Goal: Transaction & Acquisition: Purchase product/service

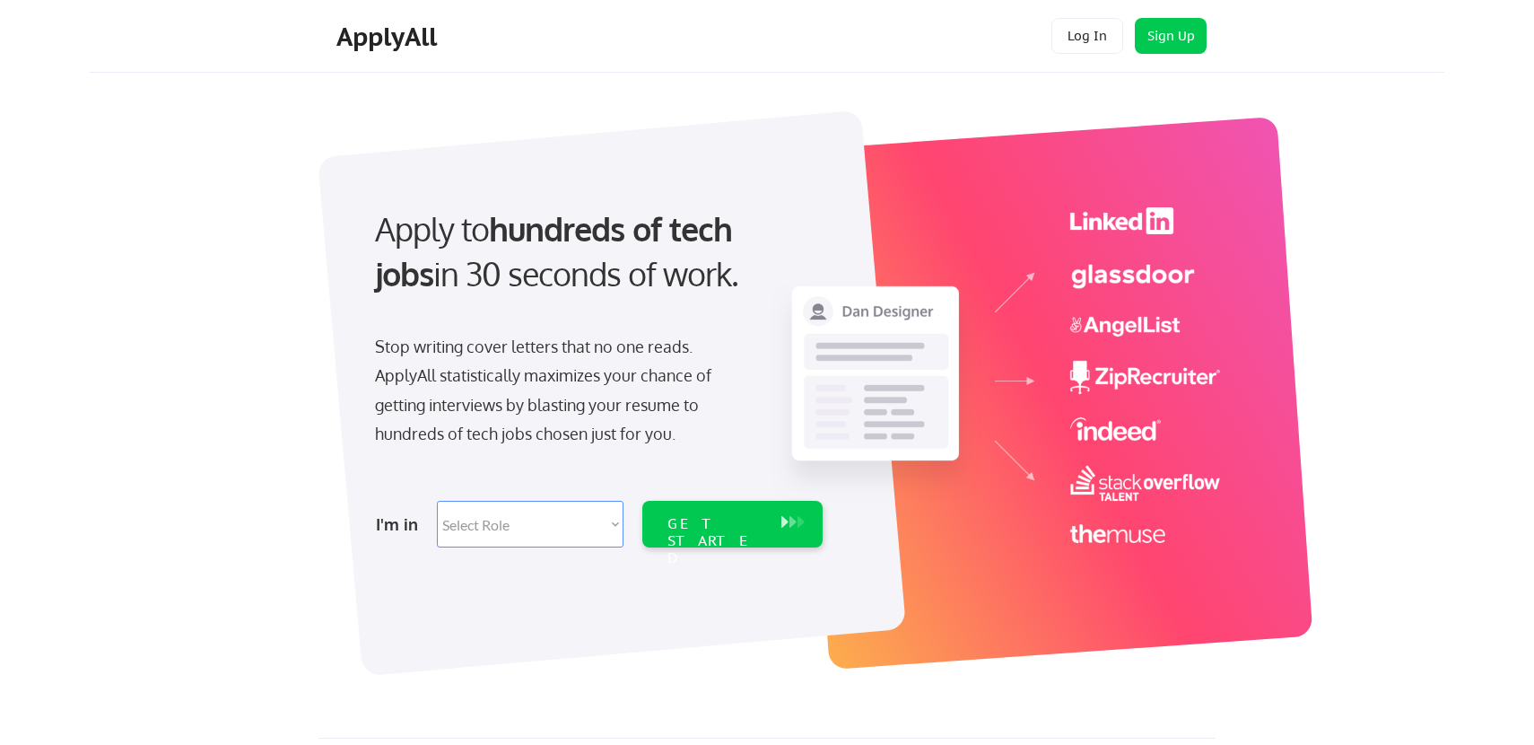
select select ""marketing___comms""
click at [531, 521] on select "Select Role Software Engineering Product Management Customer Success Sales UI/U…" at bounding box center [530, 524] width 187 height 47
select select ""marketing___comms""
click at [437, 501] on select "Select Role Software Engineering Product Management Customer Success Sales UI/U…" at bounding box center [530, 524] width 187 height 47
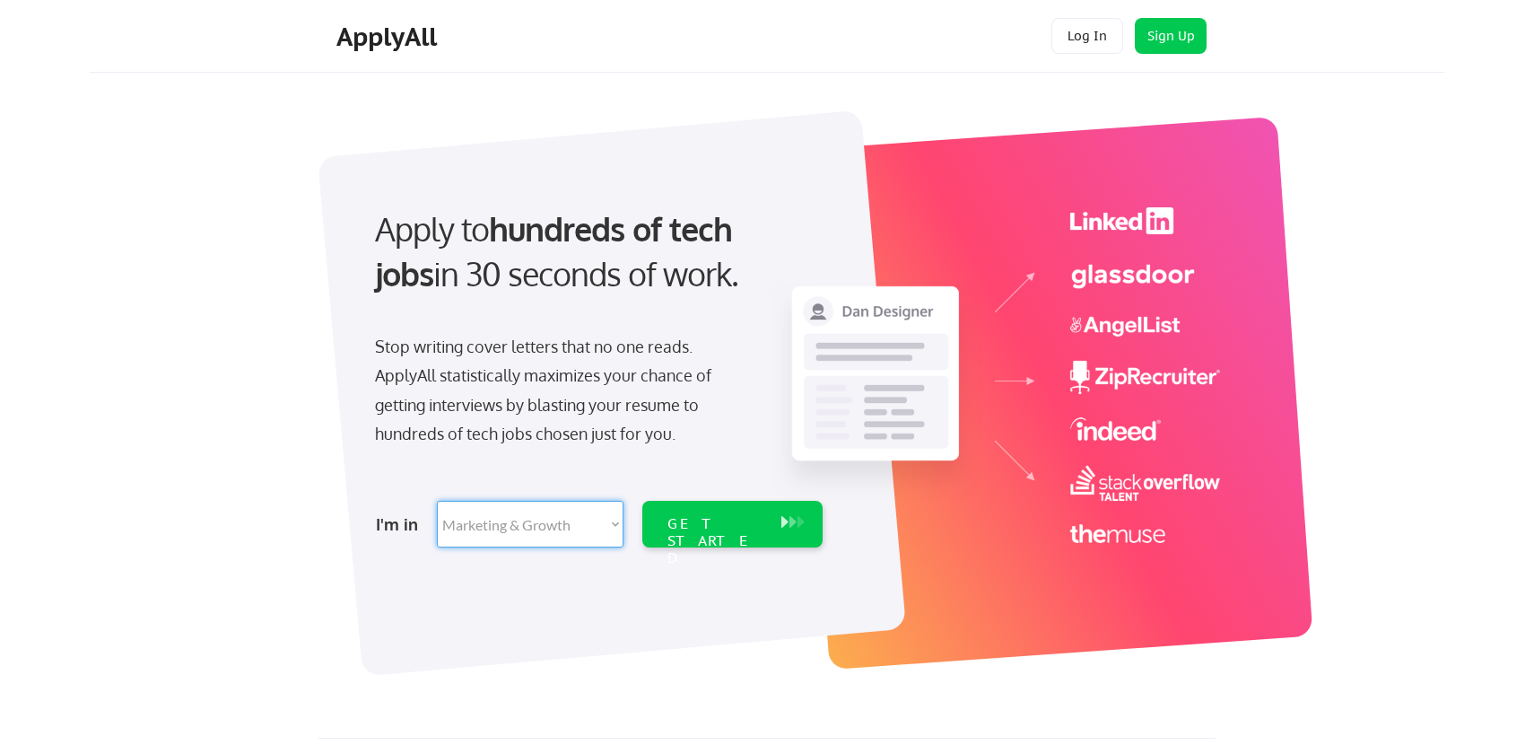
select select ""marketing___comms""
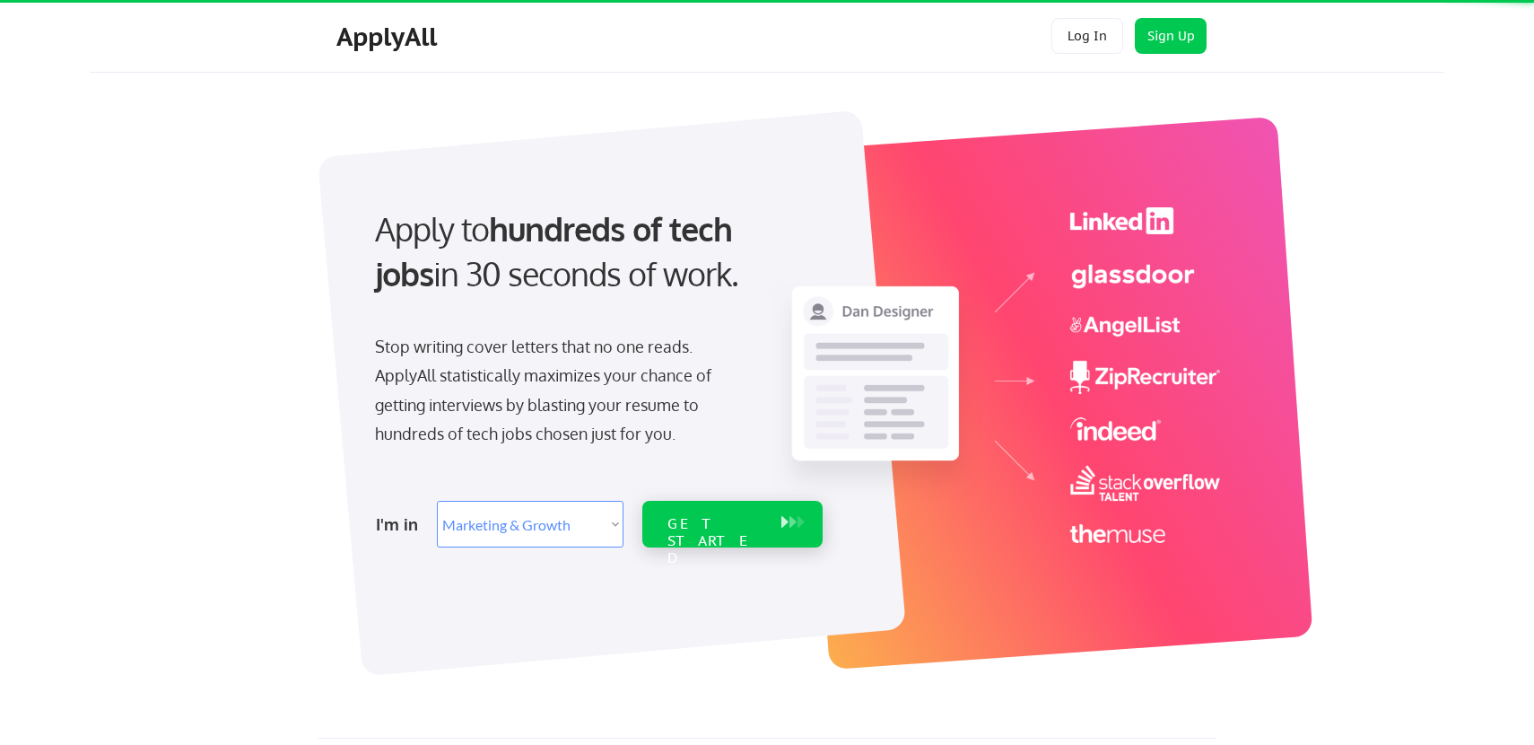
click at [683, 532] on div "GET STARTED" at bounding box center [715, 541] width 96 height 52
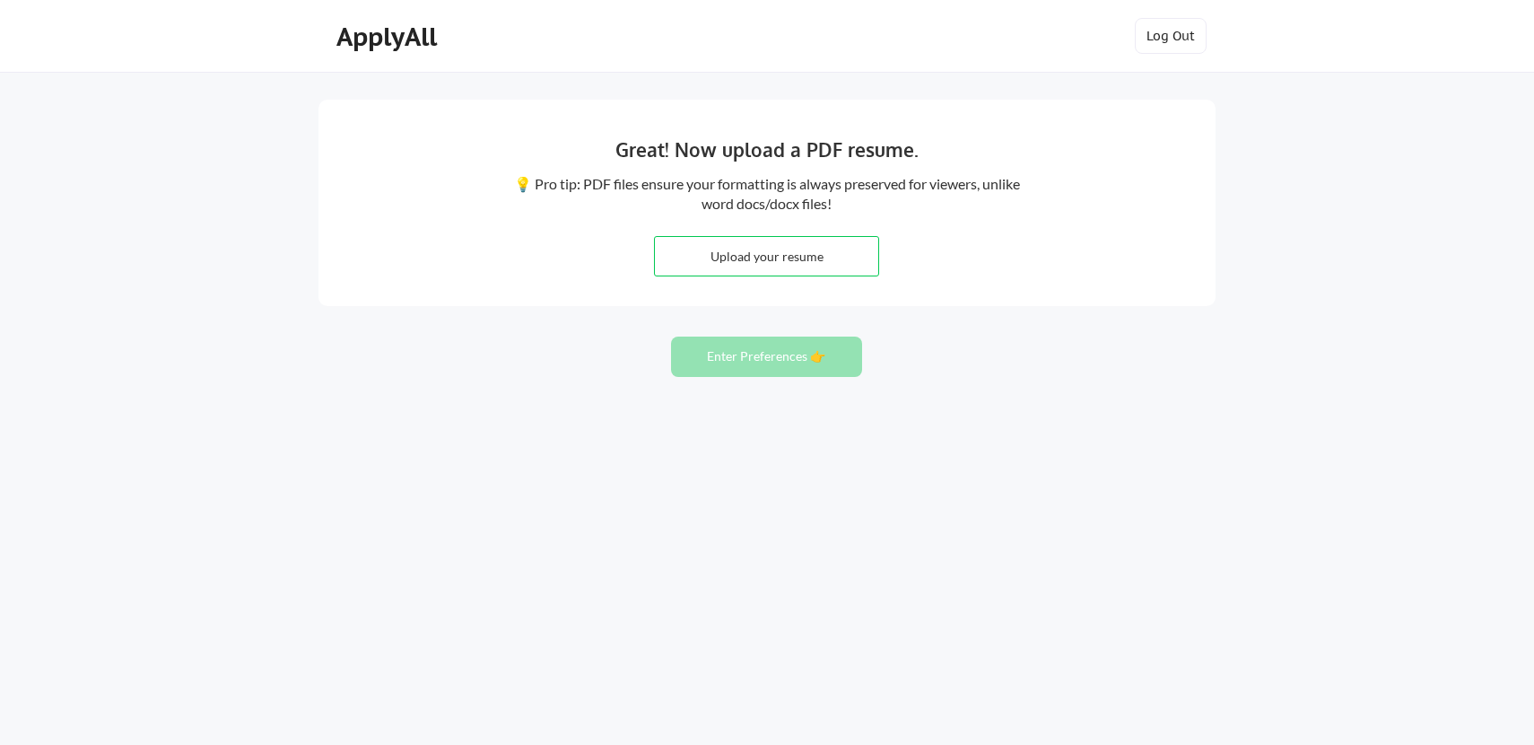
click at [1128, 218] on div "Great! Now upload a PDF resume. 💡 Pro tip: PDF files ensure your formatting is …" at bounding box center [766, 203] width 897 height 206
click at [728, 274] on input "file" at bounding box center [766, 256] width 223 height 39
type input "C:\fakepath\2025 Resume - Final.pdf"
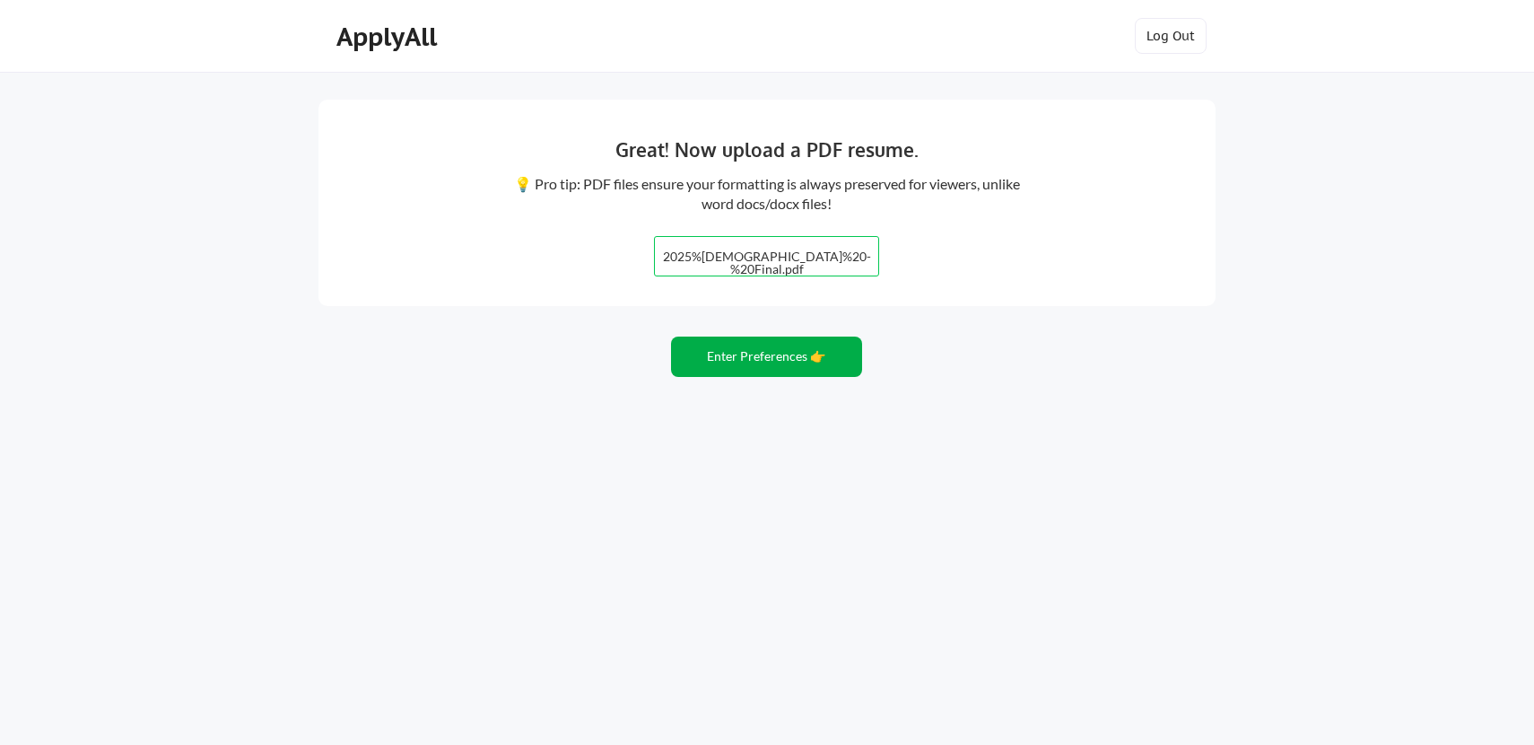
click at [781, 370] on button "Enter Preferences 👉" at bounding box center [766, 356] width 191 height 40
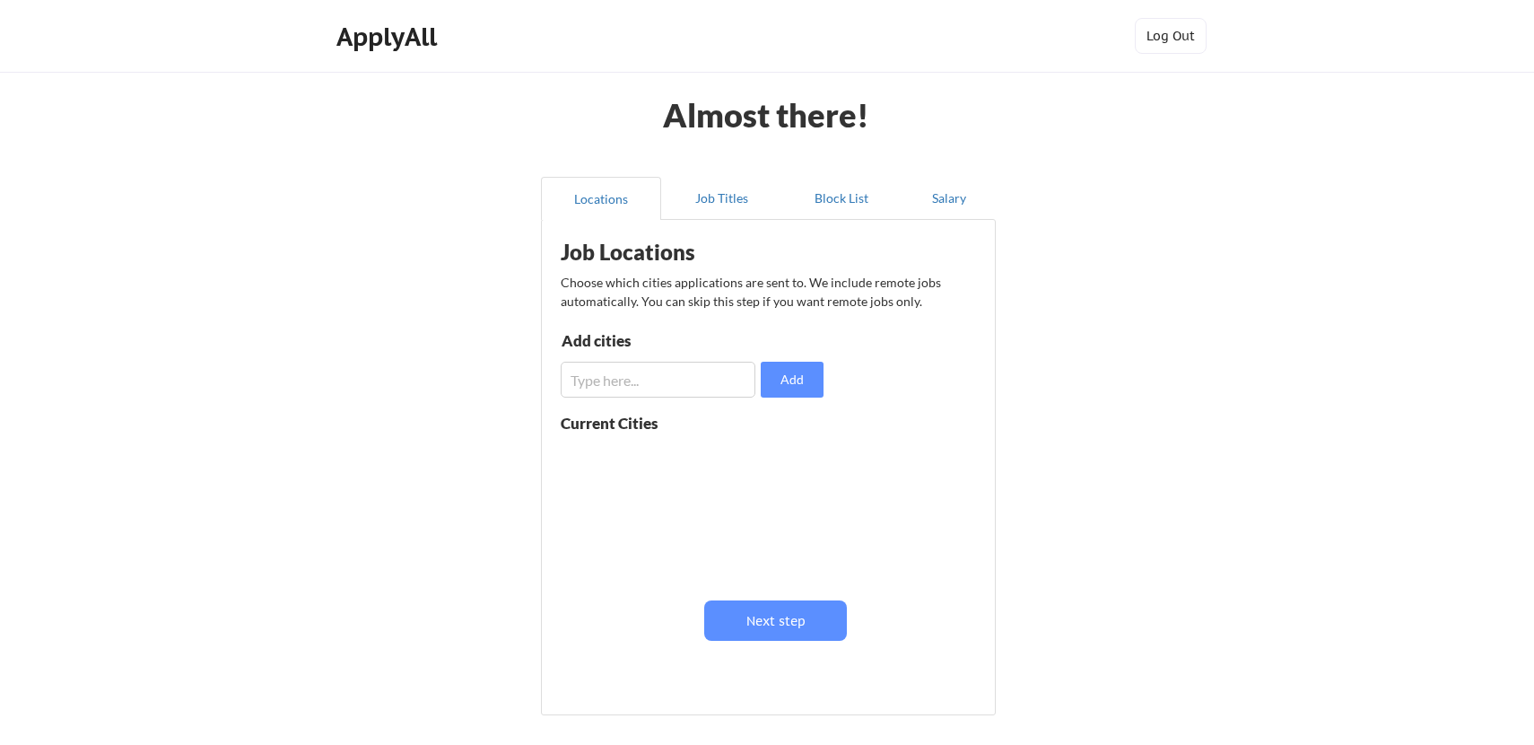
click at [699, 377] on input "input" at bounding box center [658, 380] width 195 height 36
type input "[GEOGRAPHIC_DATA], [GEOGRAPHIC_DATA]"
click at [799, 380] on button "Add" at bounding box center [792, 380] width 63 height 36
click at [660, 373] on input "input" at bounding box center [658, 380] width 195 height 36
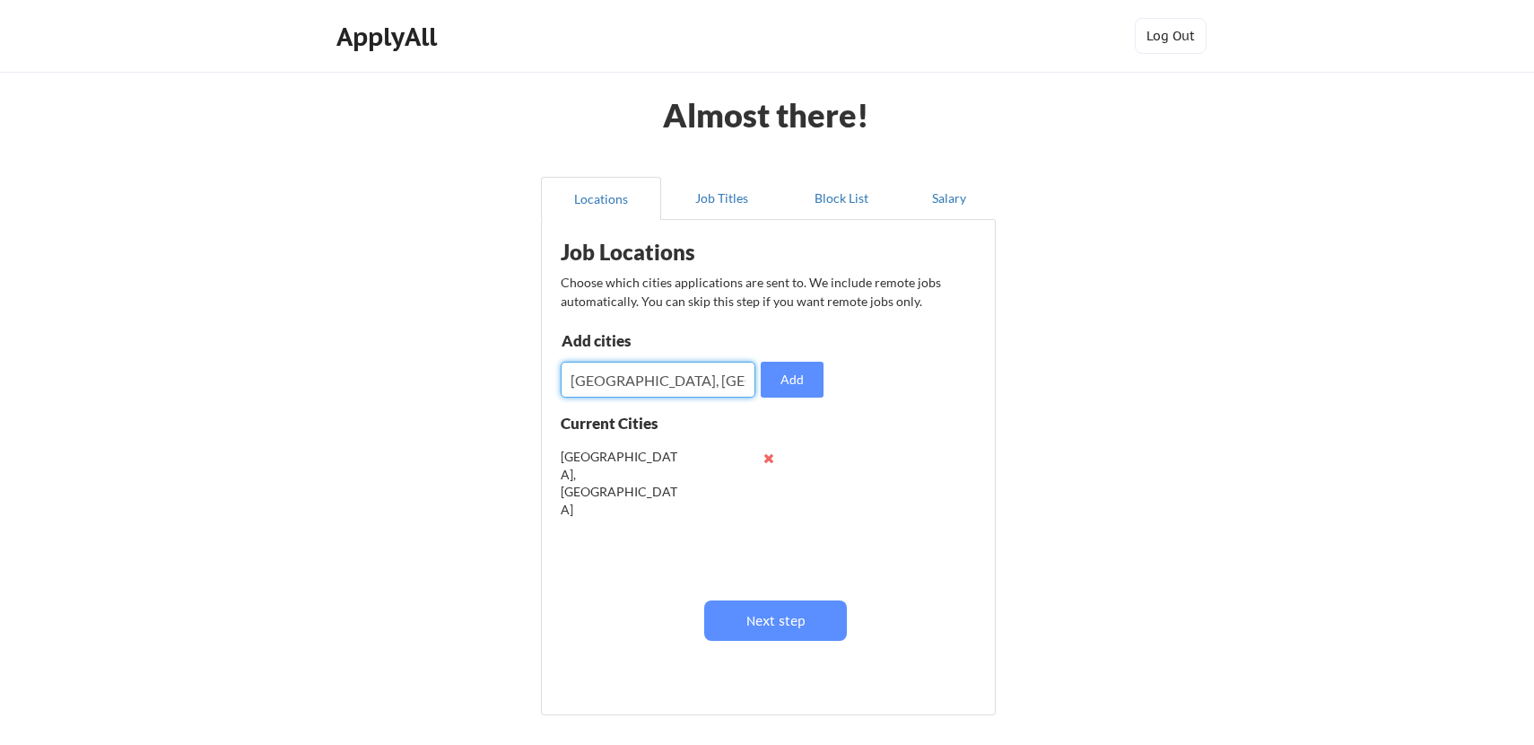
type input "[GEOGRAPHIC_DATA], [GEOGRAPHIC_DATA]"
click at [776, 382] on button "Add" at bounding box center [792, 380] width 63 height 36
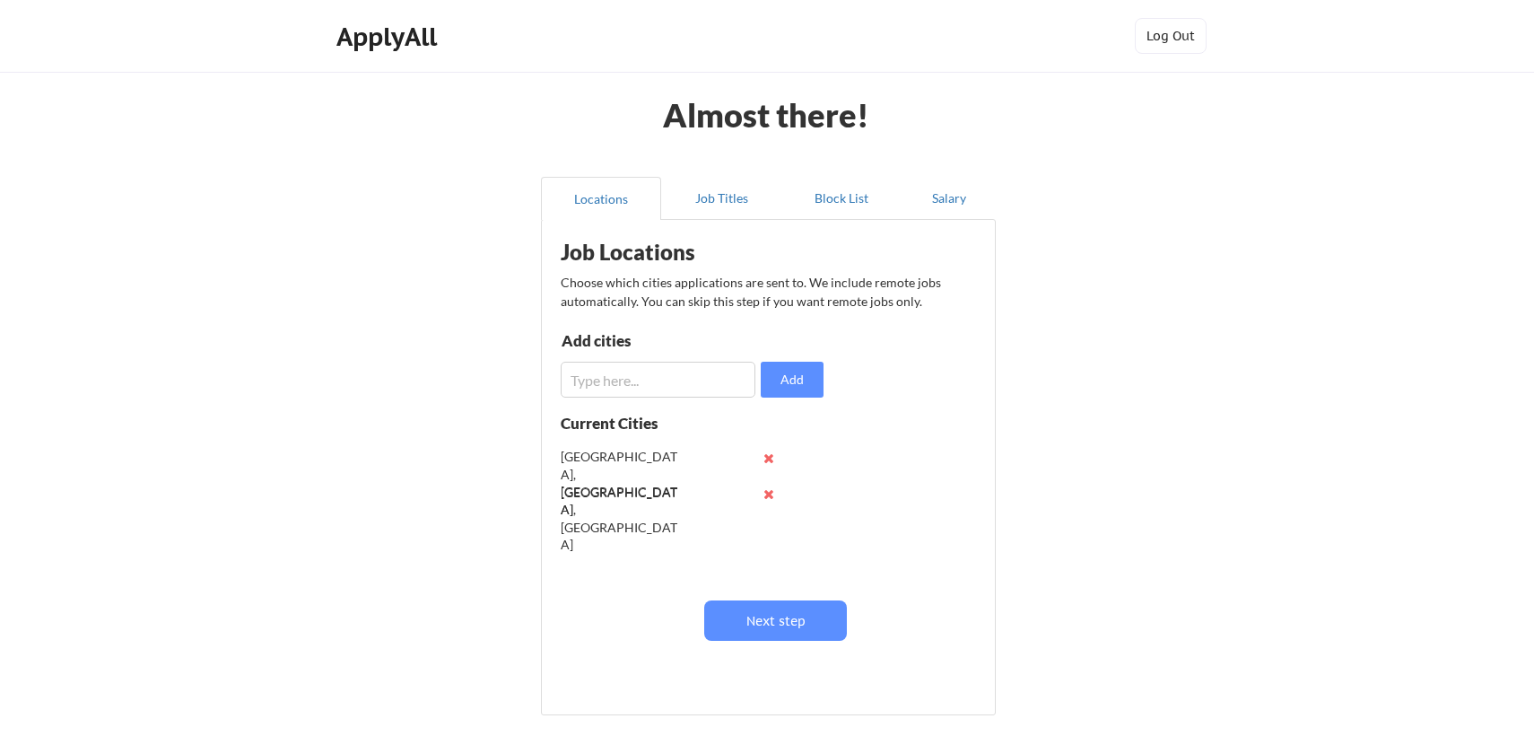
click at [673, 370] on input "input" at bounding box center [658, 380] width 195 height 36
type input "[US_STATE], D.C."
click at [777, 382] on button "Add" at bounding box center [792, 380] width 63 height 36
click at [693, 370] on input "input" at bounding box center [658, 380] width 195 height 36
type input "[GEOGRAPHIC_DATA], [GEOGRAPHIC_DATA]"
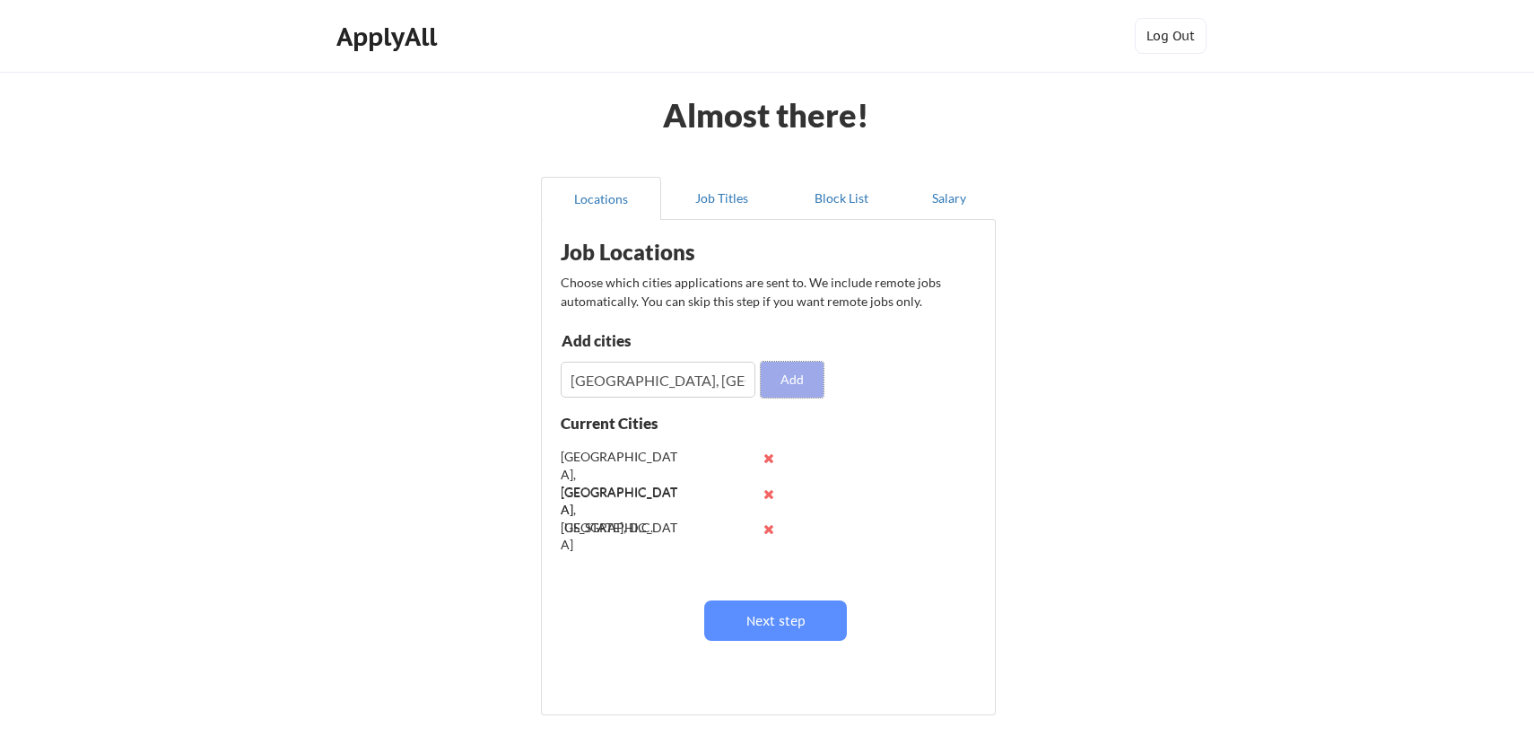
click at [786, 372] on button "Add" at bounding box center [792, 380] width 63 height 36
click at [666, 378] on input "input" at bounding box center [658, 380] width 195 height 36
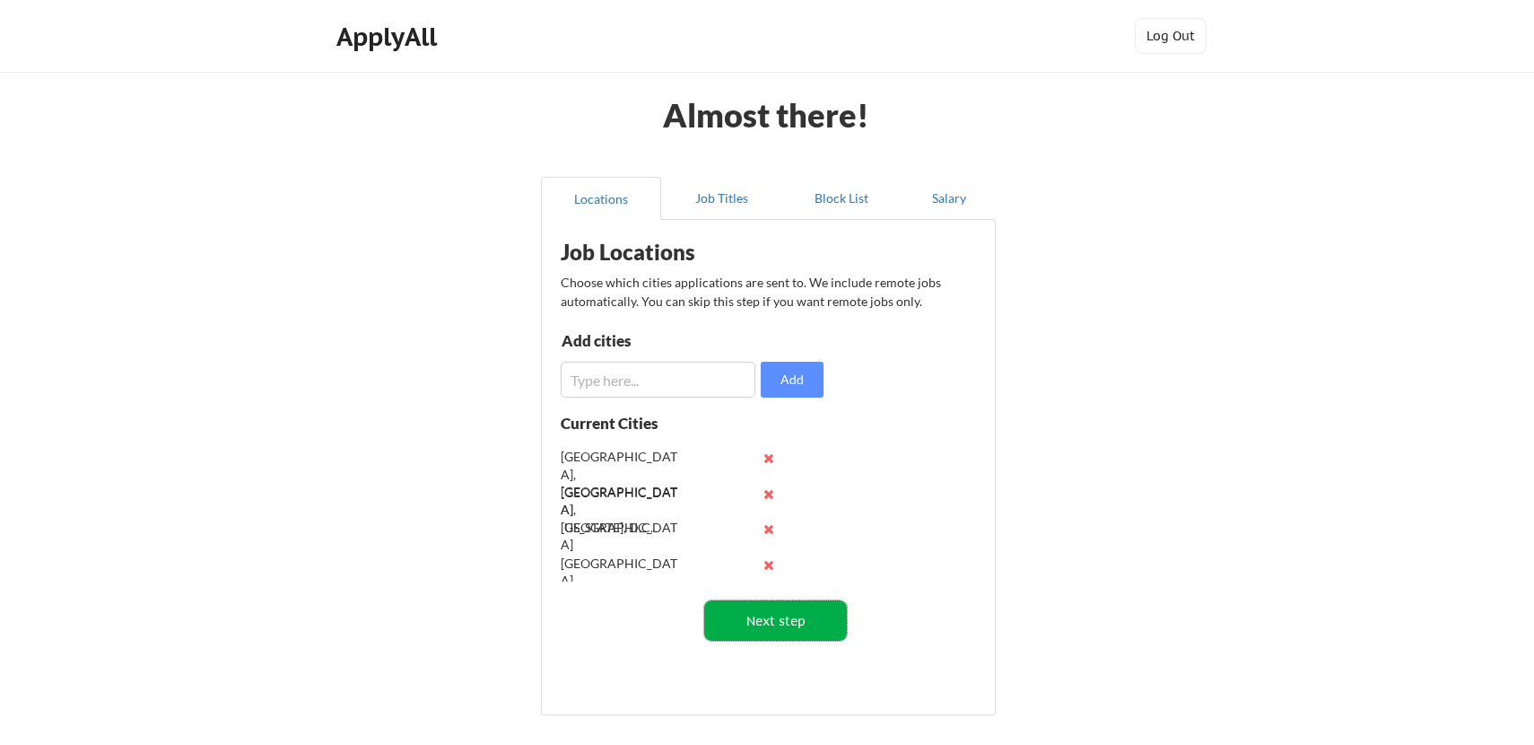
click at [780, 621] on button "Next step" at bounding box center [775, 620] width 143 height 40
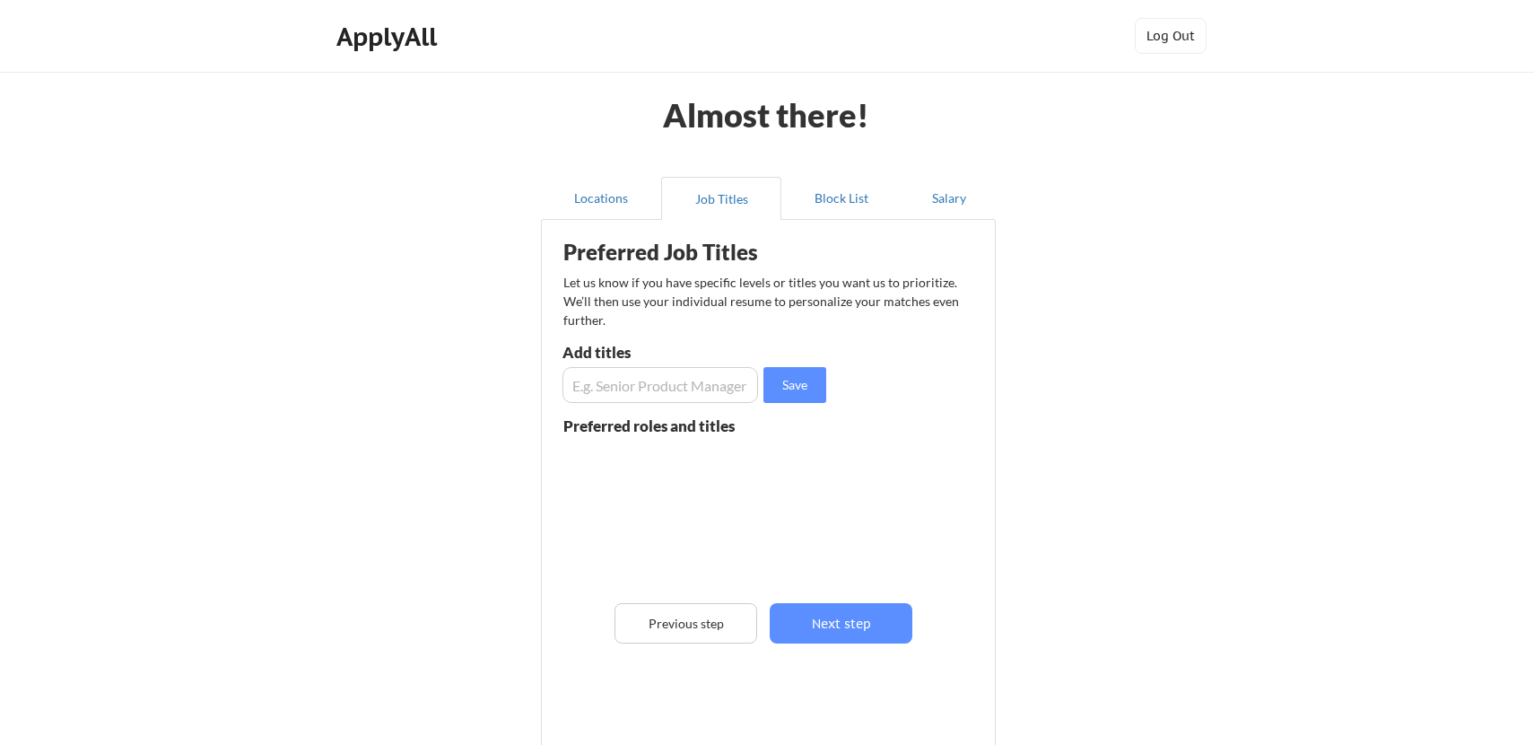
click at [686, 387] on input "input" at bounding box center [660, 385] width 196 height 36
type input "Marketing Director"
click at [789, 382] on button "Save" at bounding box center [794, 385] width 63 height 36
click at [694, 382] on input "input" at bounding box center [660, 385] width 196 height 36
type input "Senior Marketing Director"
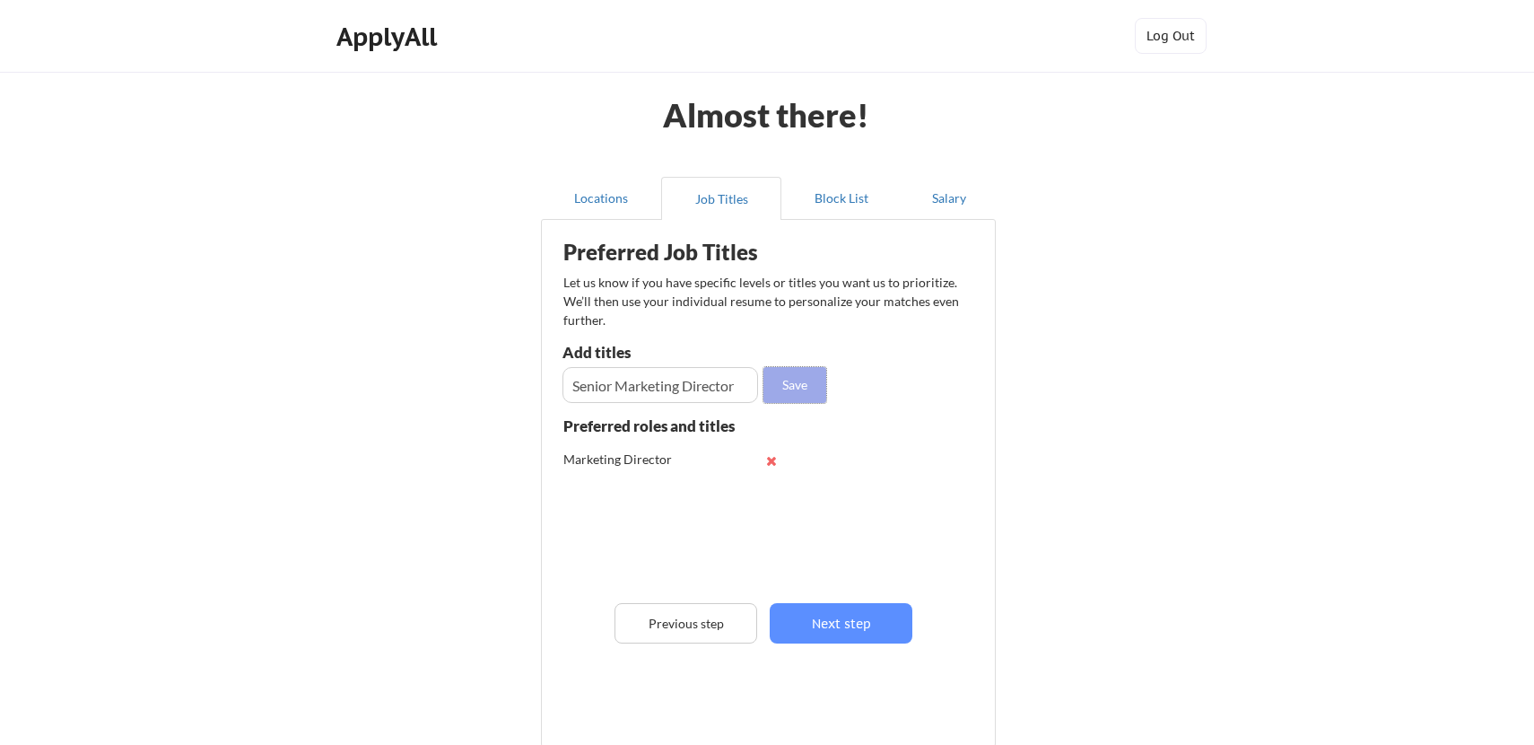
click at [791, 388] on button "Save" at bounding box center [794, 385] width 63 height 36
drag, startPoint x: 791, startPoint y: 388, endPoint x: 684, endPoint y: 388, distance: 106.8
click at [684, 388] on div "Save" at bounding box center [696, 385] width 268 height 36
click at [684, 388] on input "input" at bounding box center [660, 385] width 196 height 36
type input "Director of Content"
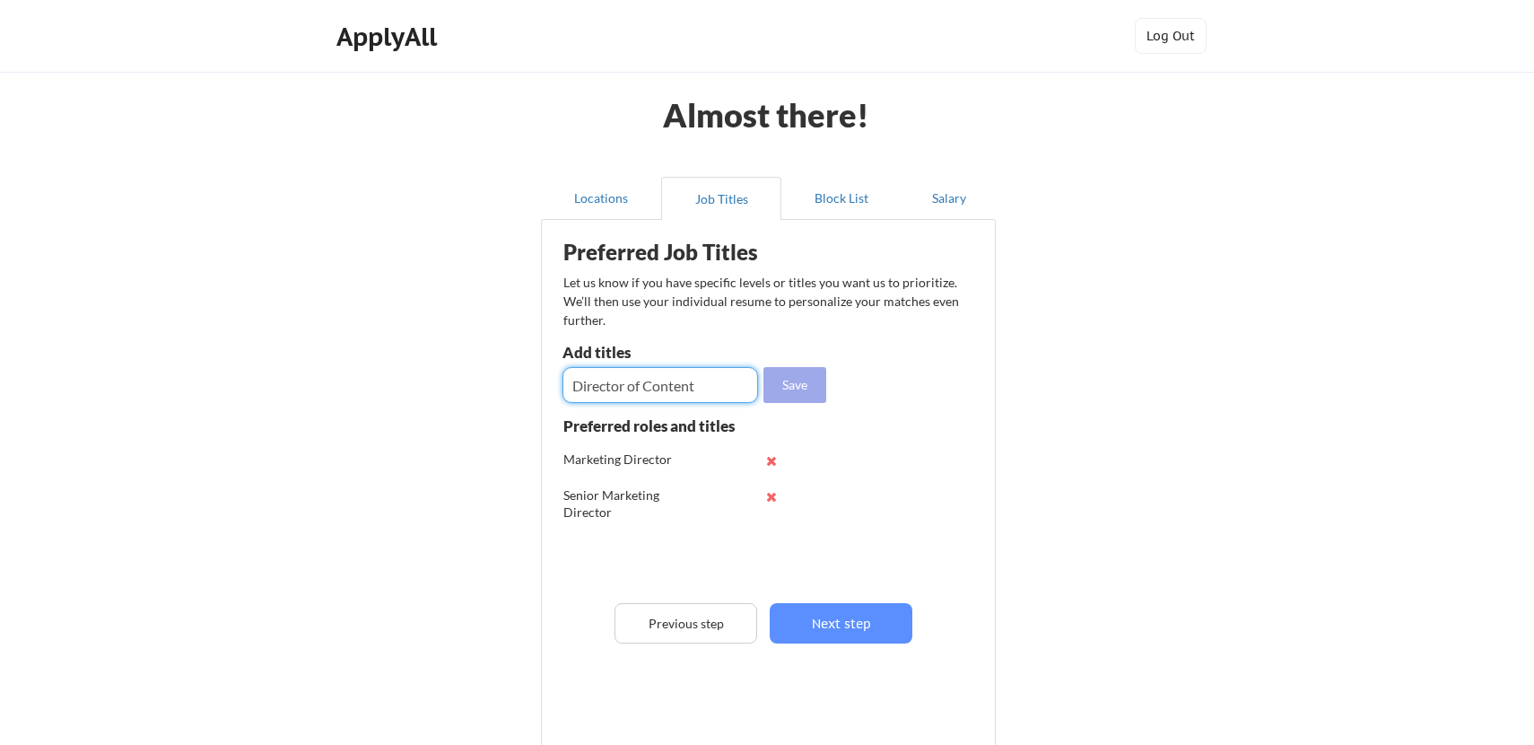
click at [775, 387] on button "Save" at bounding box center [794, 385] width 63 height 36
click at [653, 386] on input "input" at bounding box center [660, 385] width 196 height 36
type input "Director of Content Marketing"
click at [815, 376] on button "Save" at bounding box center [794, 385] width 63 height 36
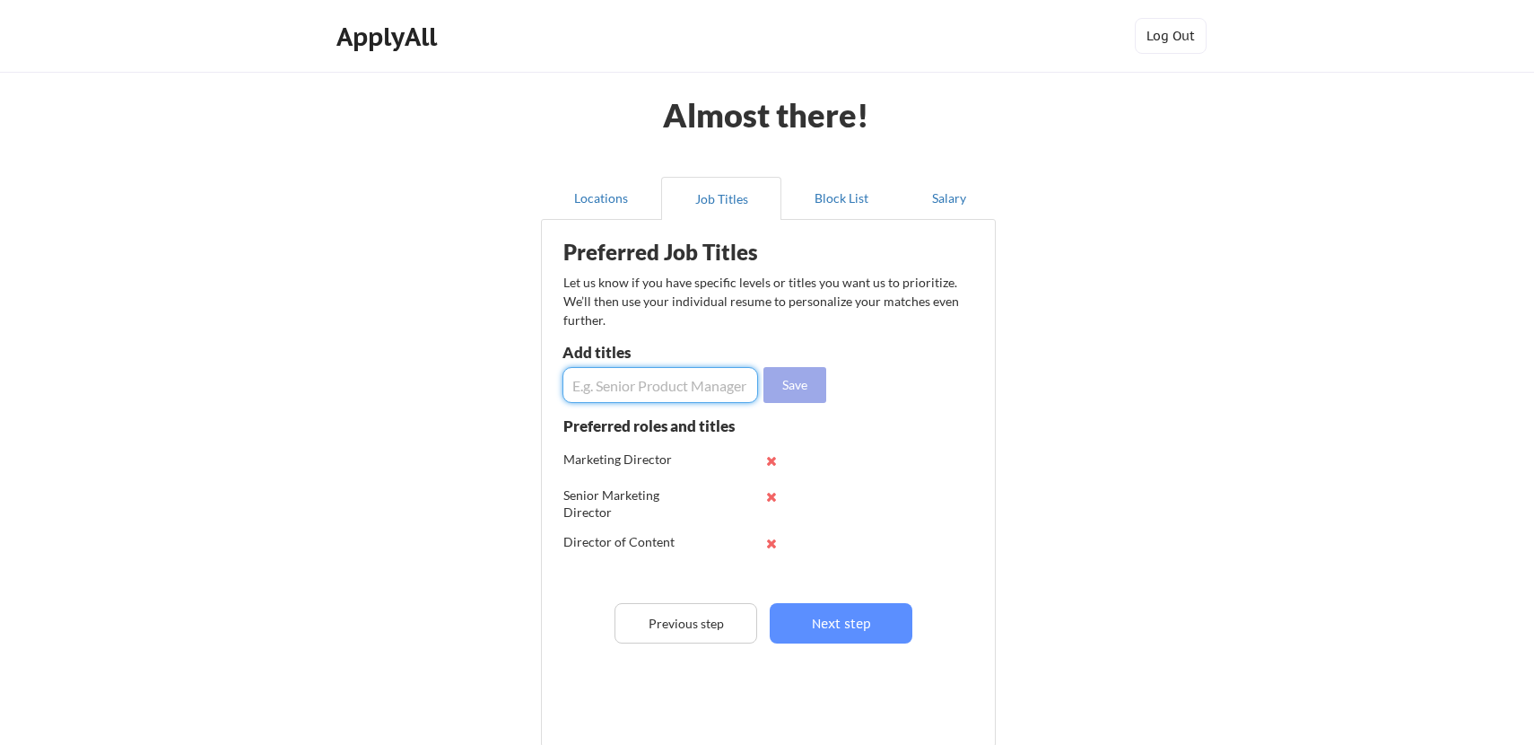
scroll to position [0, 0]
click at [666, 386] on input "input" at bounding box center [660, 385] width 196 height 36
type input "Head of Content"
click at [798, 368] on button "Save" at bounding box center [794, 385] width 63 height 36
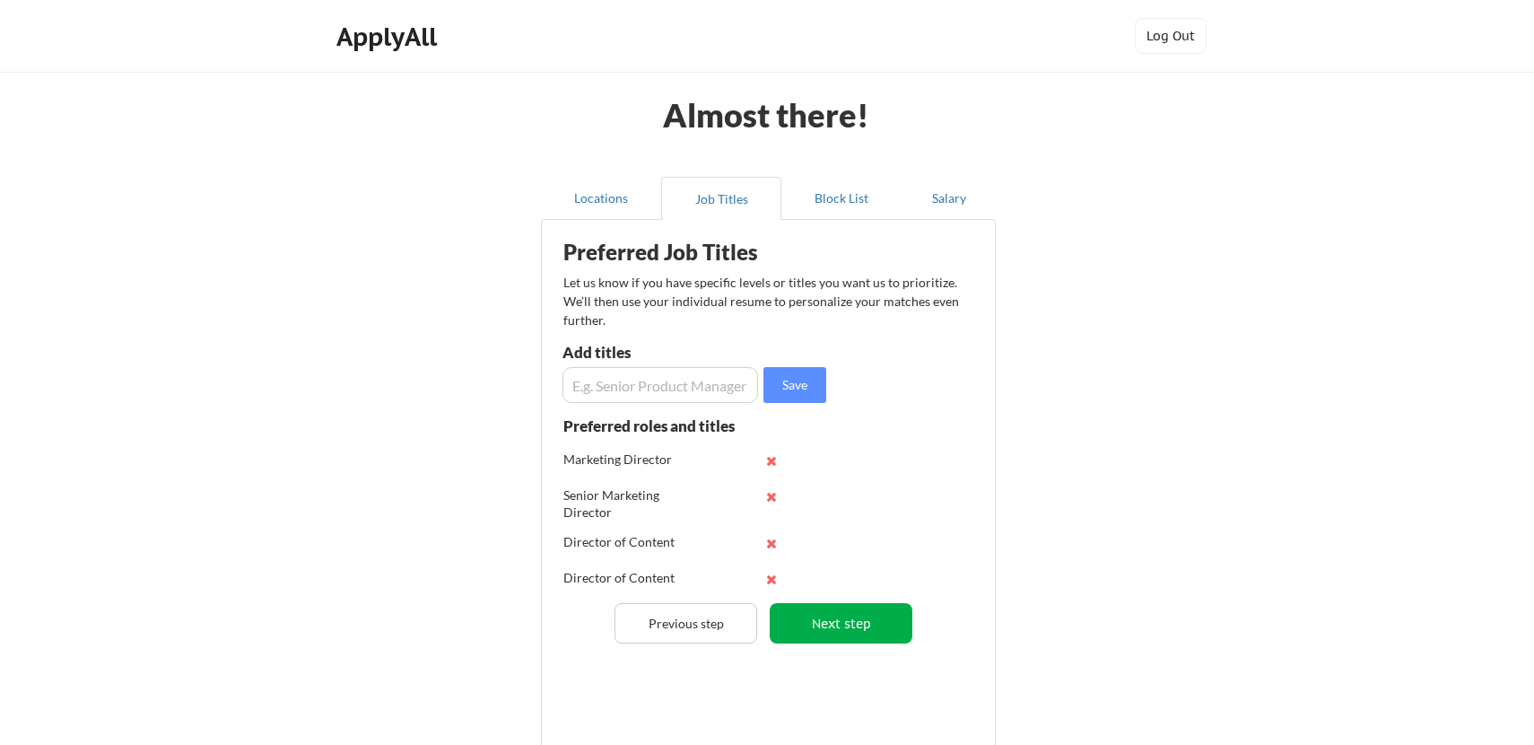
click at [843, 624] on button "Next step" at bounding box center [841, 623] width 143 height 40
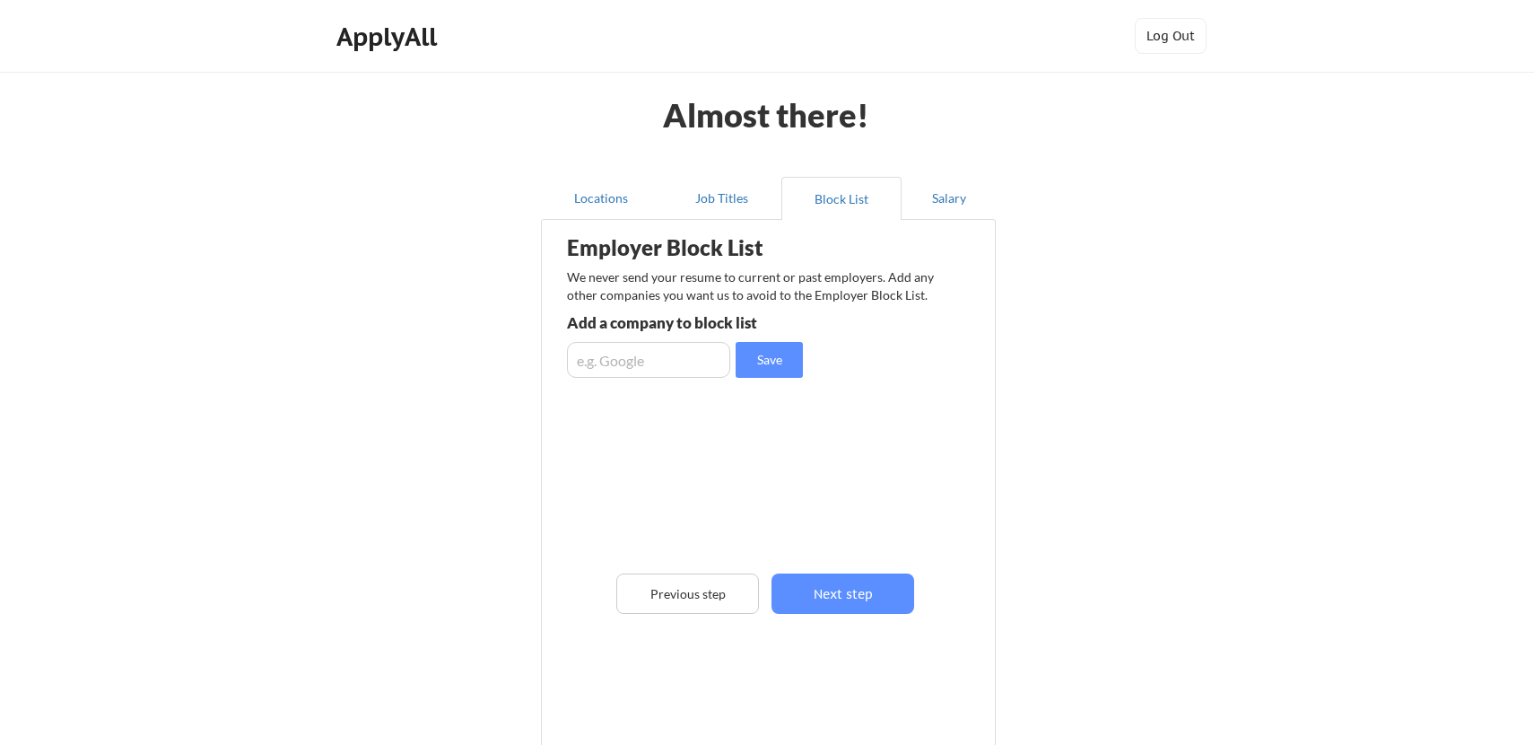
click at [606, 356] on input "input" at bounding box center [648, 360] width 163 height 36
type input "DealMaker"
click at [887, 596] on button "Next step" at bounding box center [842, 593] width 143 height 40
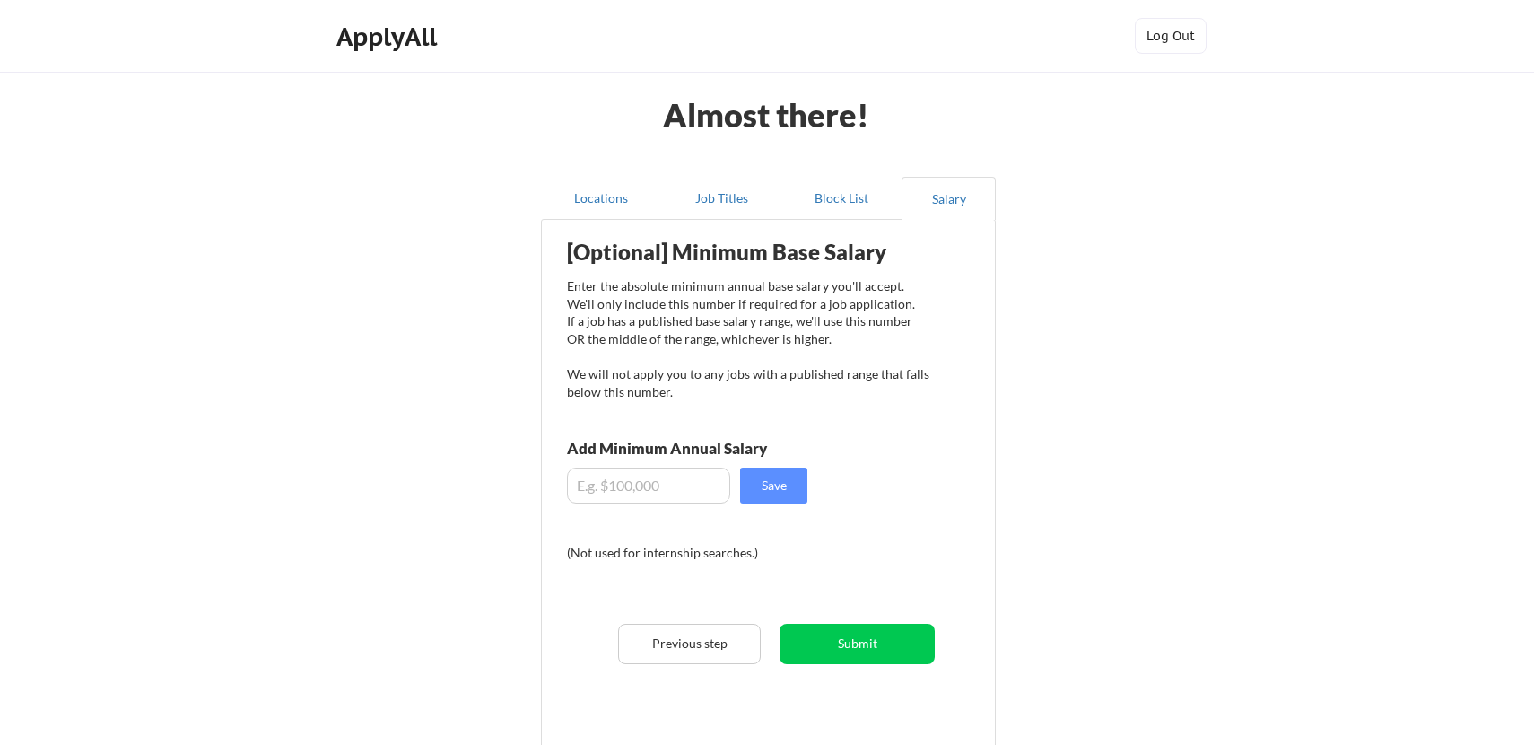
click at [690, 483] on input "input" at bounding box center [648, 485] width 163 height 36
type input "$120,000"
click at [784, 493] on button "Save" at bounding box center [773, 485] width 67 height 36
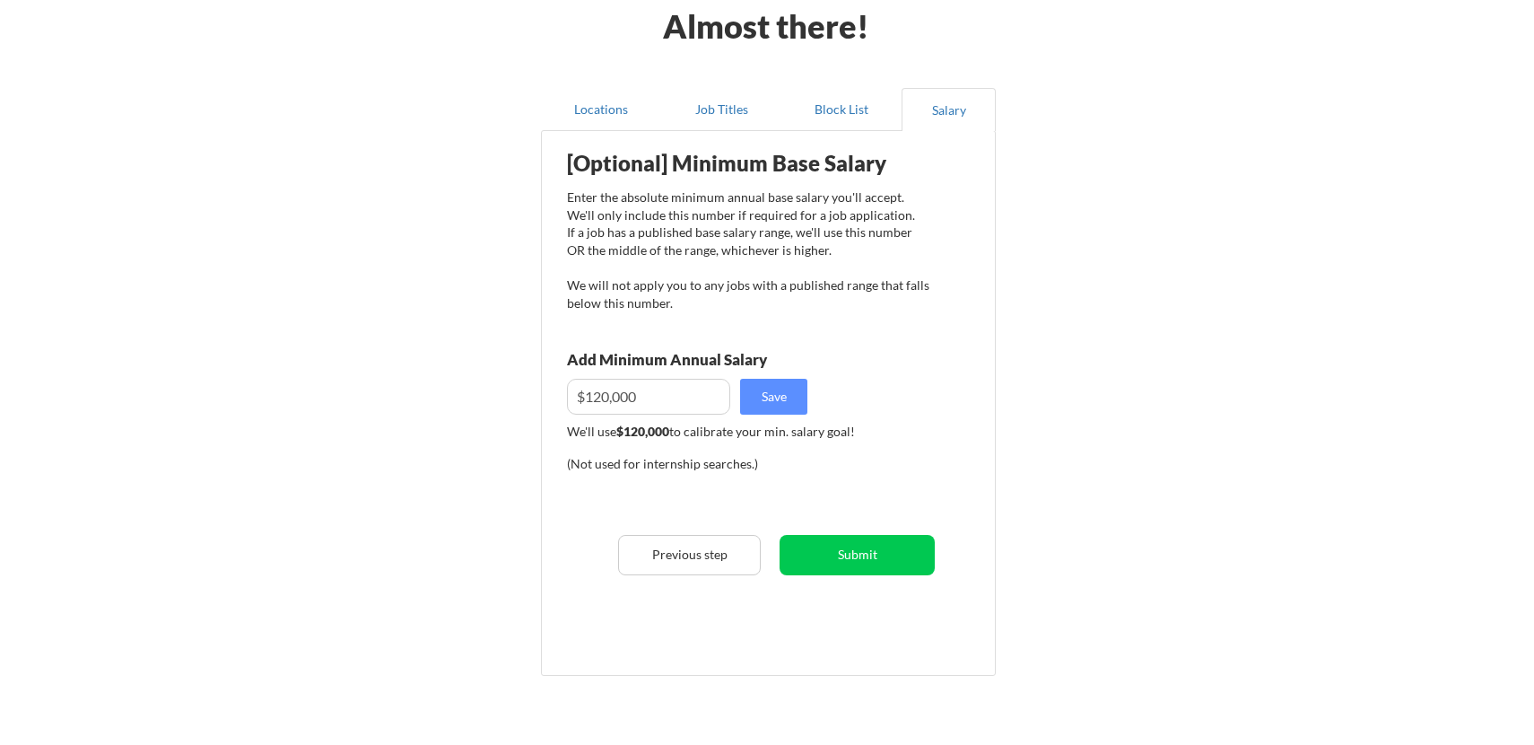
scroll to position [100, 0]
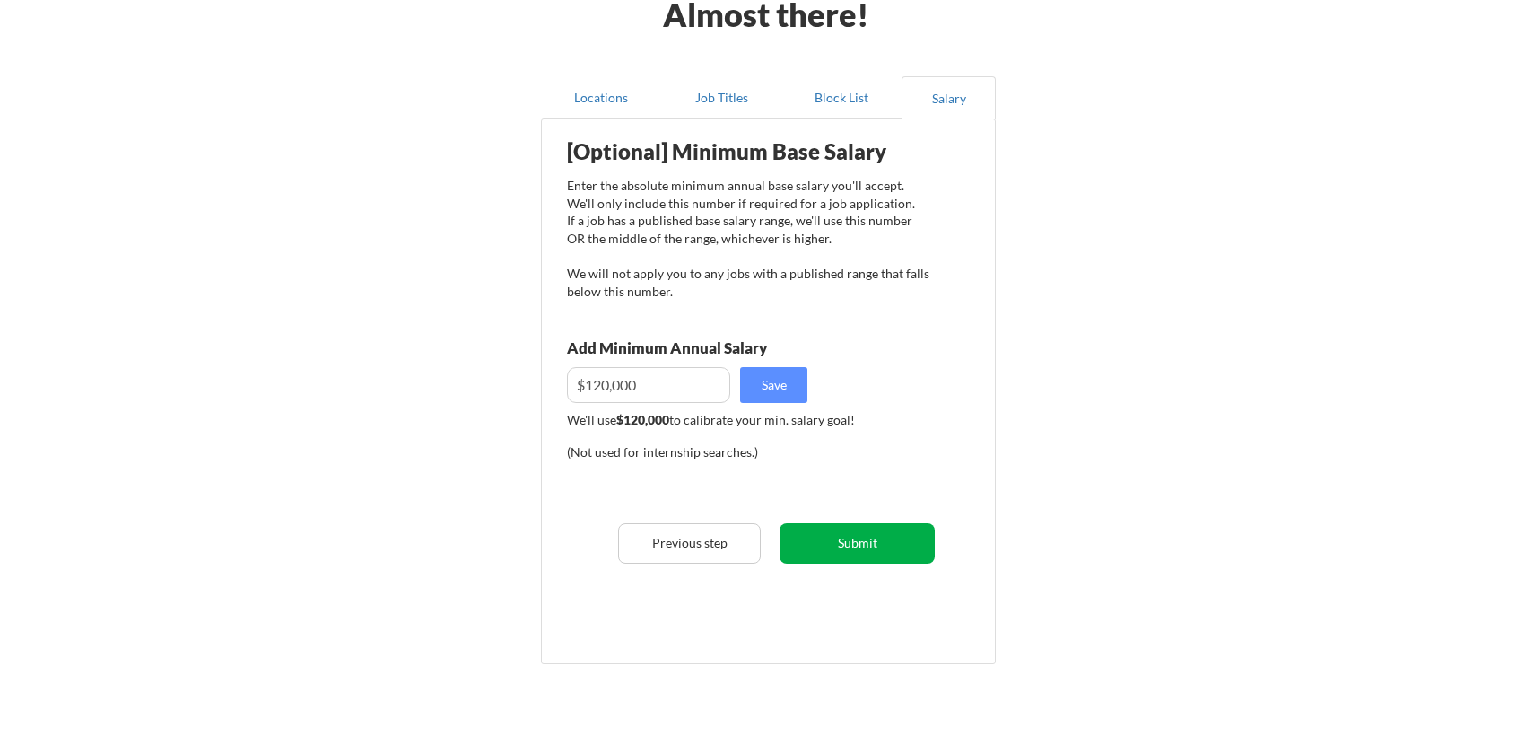
click at [858, 545] on button "Submit" at bounding box center [857, 543] width 155 height 40
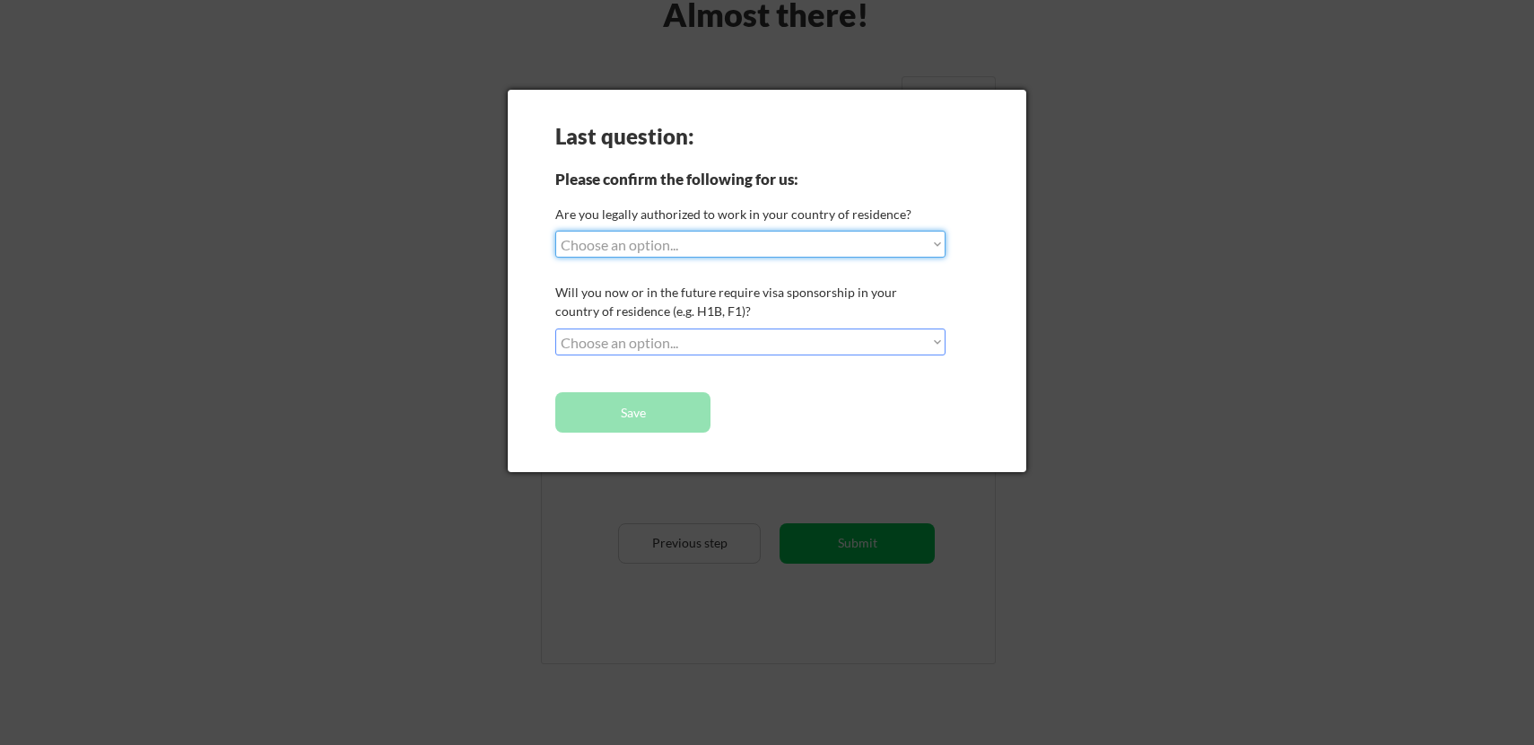
click at [785, 247] on select "Choose an option... Yes, I am a US Citizen Yes, I am a Canadian Citizen Yes, I …" at bounding box center [750, 244] width 390 height 27
select select ""yes__i_am_a_us_citizen""
click at [555, 231] on select "Choose an option... Yes, I am a US Citizen Yes, I am a Canadian Citizen Yes, I …" at bounding box center [750, 244] width 390 height 27
click at [772, 338] on select "Choose an option... No, I will not need sponsorship Yes, I will need sponsorship" at bounding box center [750, 341] width 390 height 27
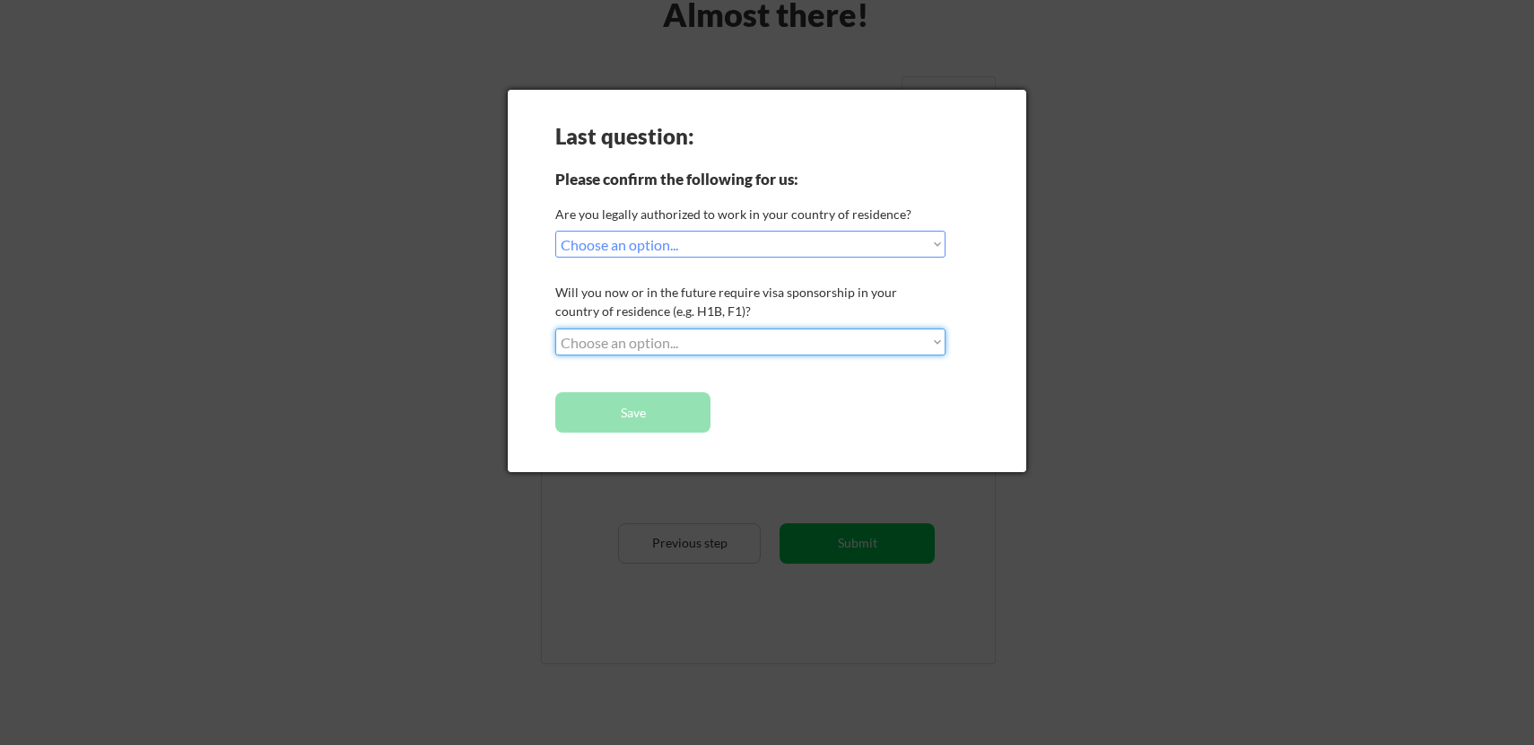
select select ""no__i_will_not_need_sponsorship""
click at [555, 328] on select "Choose an option... No, I will not need sponsorship Yes, I will need sponsorship" at bounding box center [750, 341] width 390 height 27
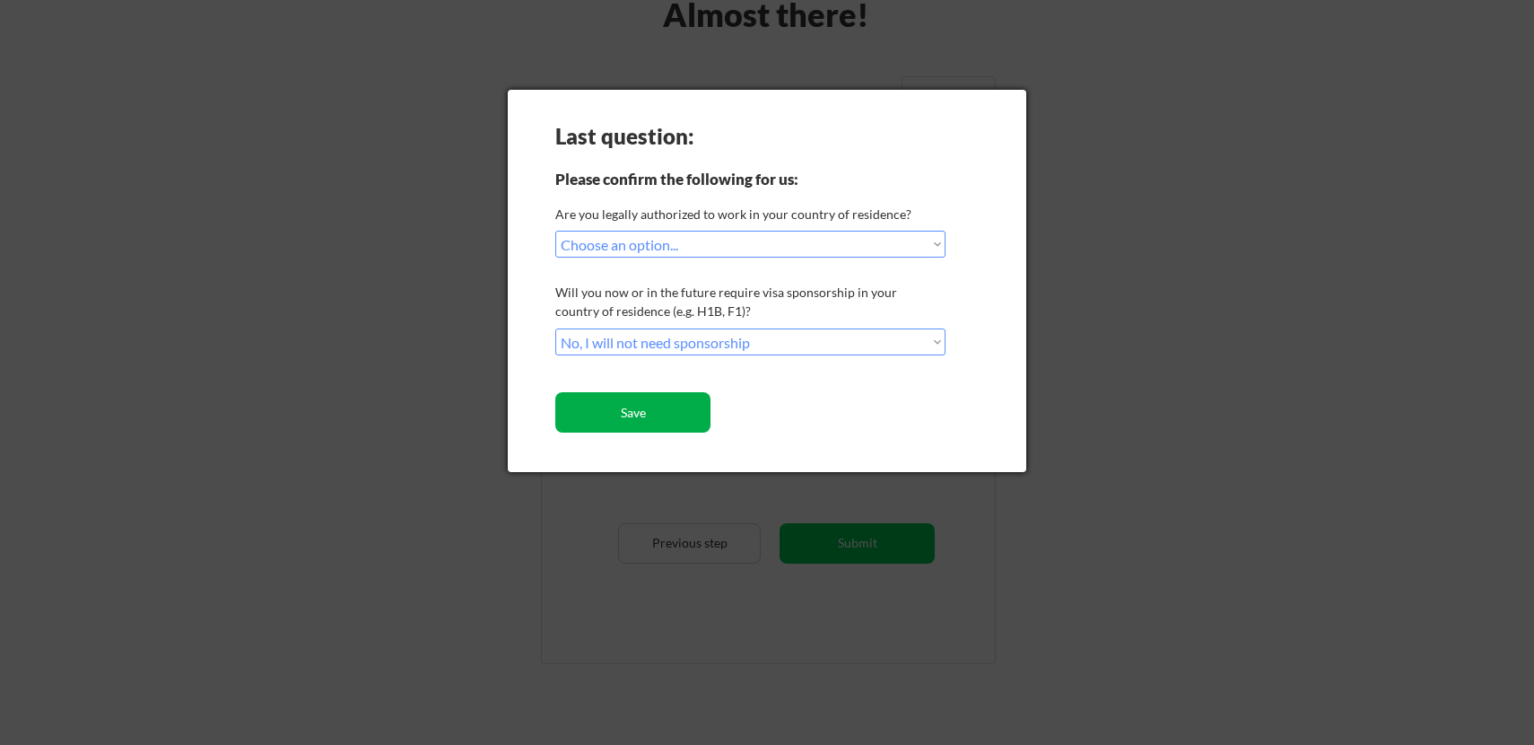
click at [632, 418] on button "Save" at bounding box center [632, 412] width 155 height 40
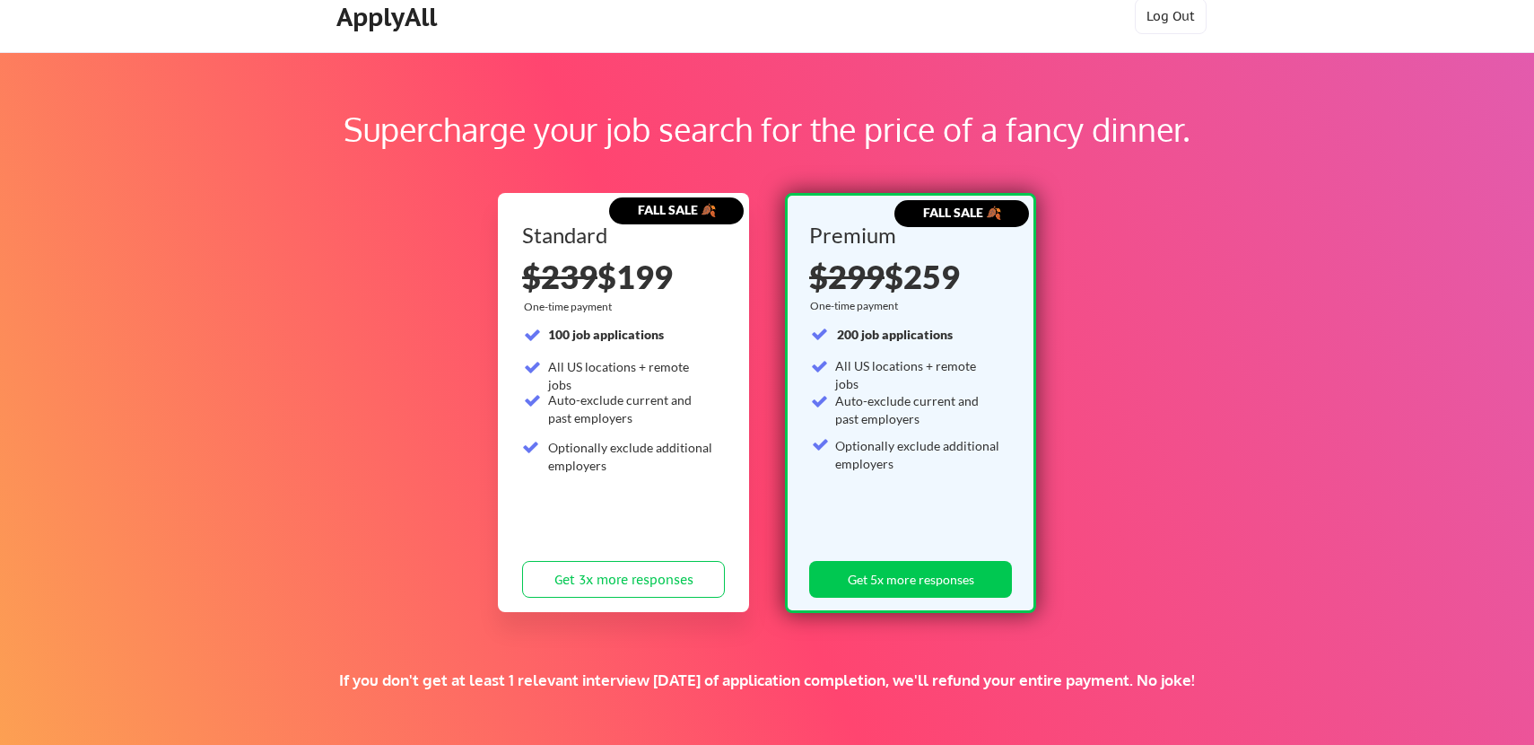
scroll to position [37, 0]
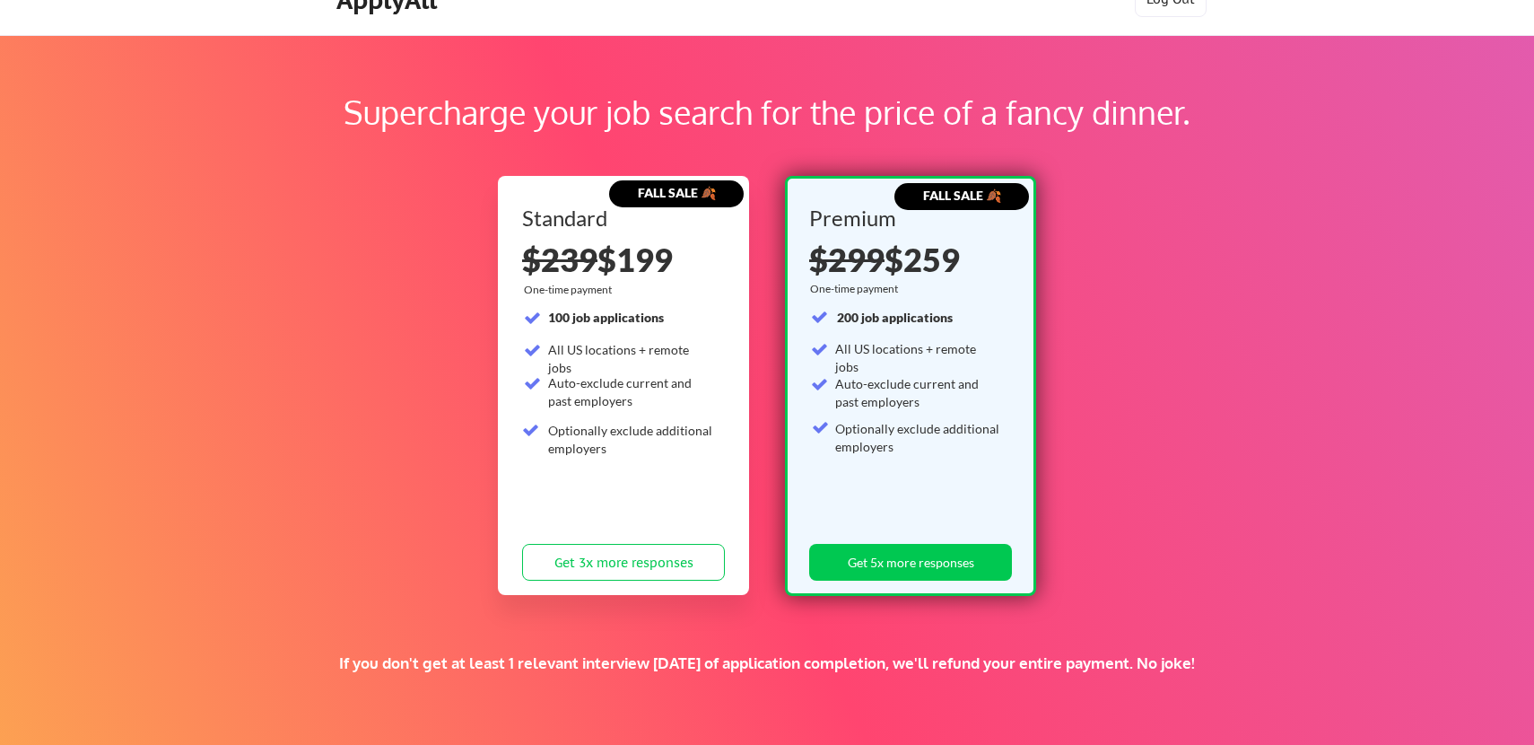
drag, startPoint x: 614, startPoint y: 259, endPoint x: 701, endPoint y: 261, distance: 87.0
click at [701, 261] on div "$239 $199" at bounding box center [623, 259] width 203 height 32
click at [654, 265] on div "$239 $199" at bounding box center [623, 259] width 203 height 32
drag, startPoint x: 619, startPoint y: 254, endPoint x: 747, endPoint y: 262, distance: 128.5
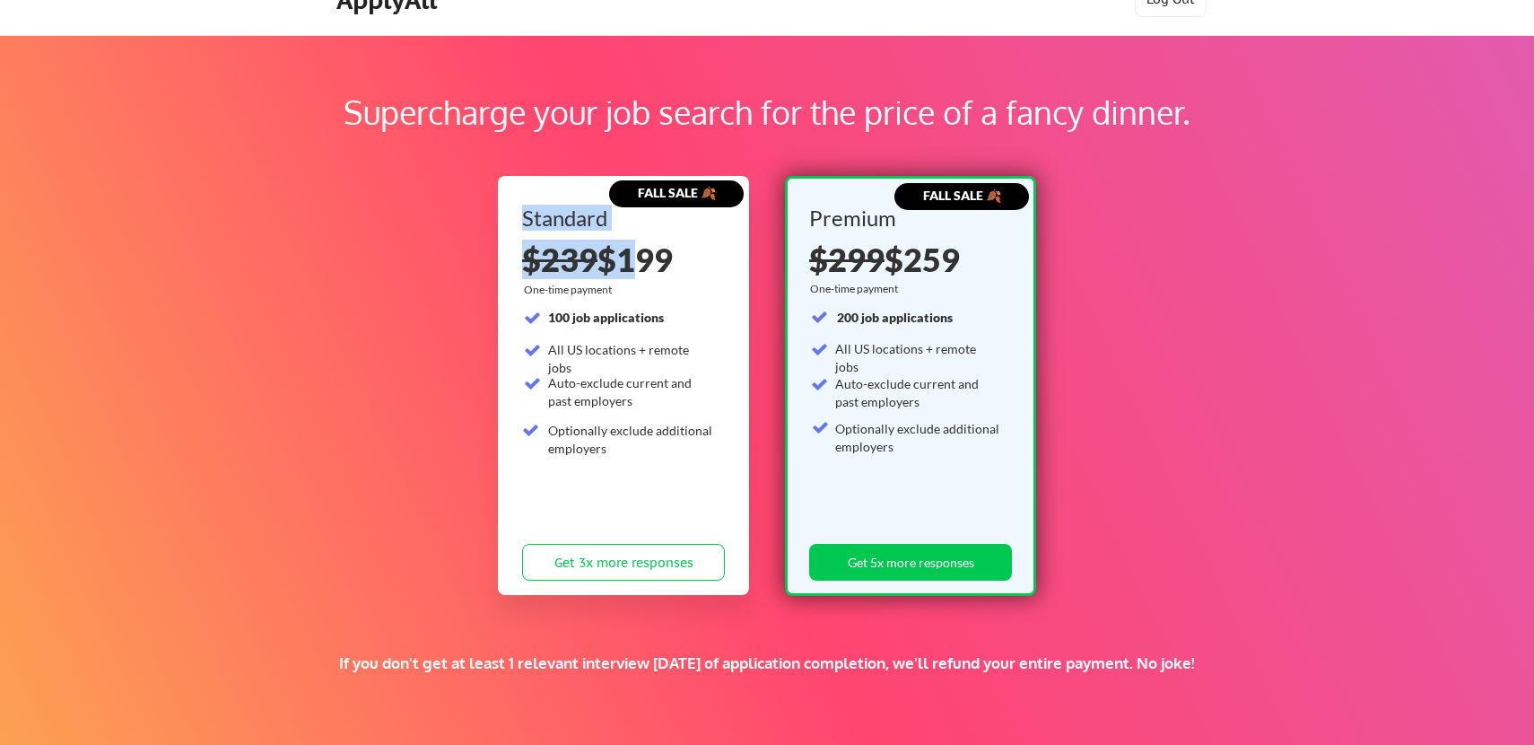
click at [747, 262] on div "FALL SALE 🍂 Standard $239 $199 One-time payment 100 job applications All US loc…" at bounding box center [623, 385] width 251 height 419
click at [636, 275] on div "$239 $199" at bounding box center [623, 259] width 203 height 32
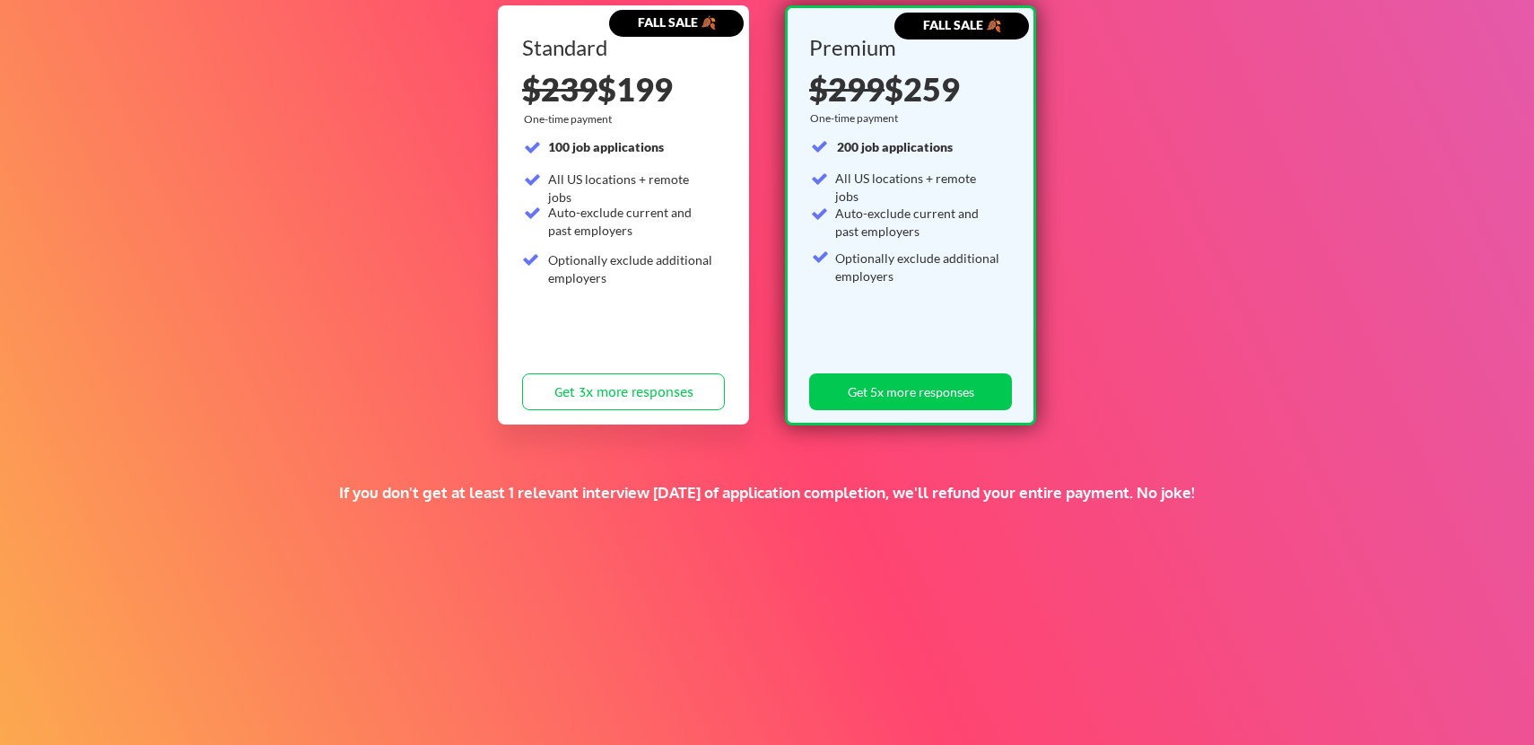
scroll to position [205, 0]
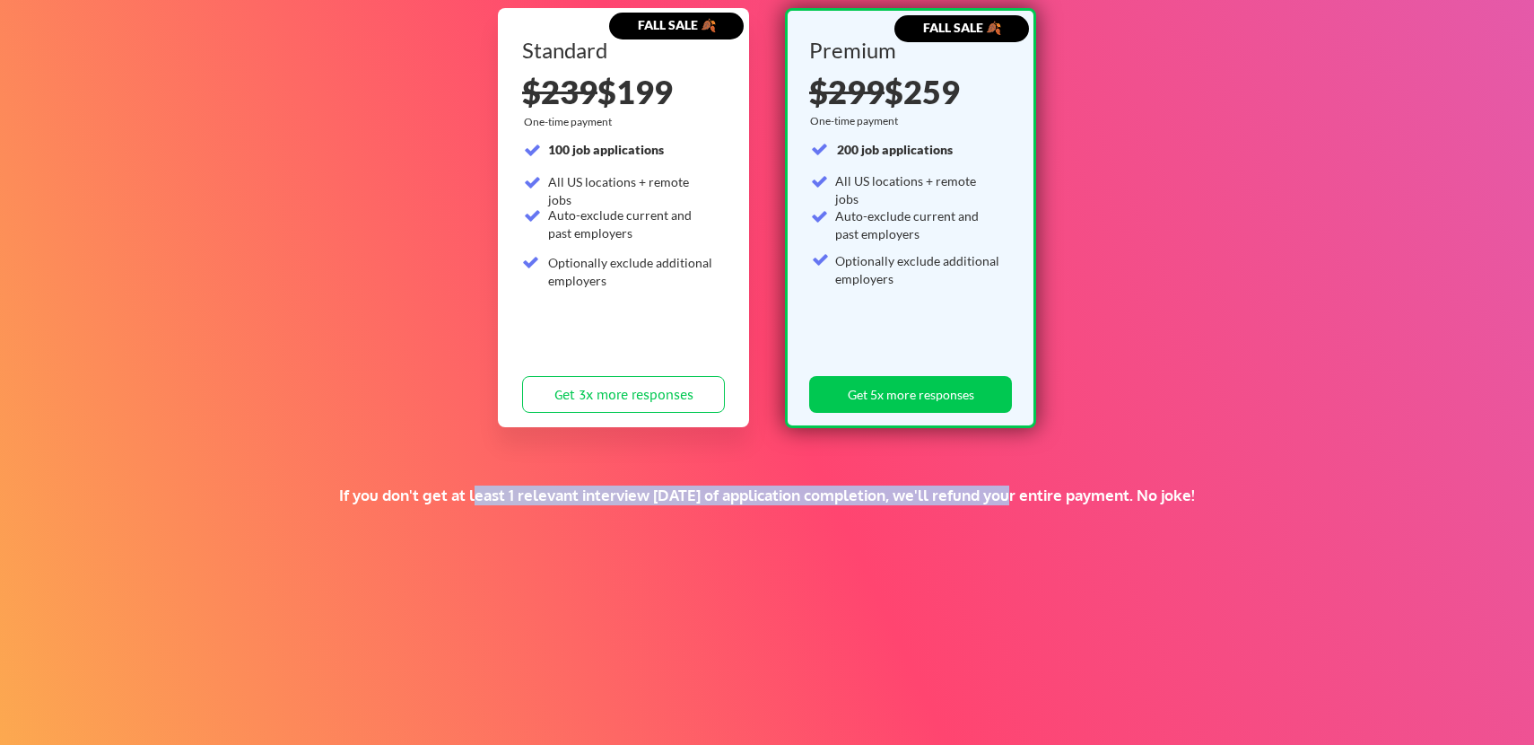
drag, startPoint x: 460, startPoint y: 502, endPoint x: 999, endPoint y: 501, distance: 539.1
click at [999, 501] on div "If you don't get at least 1 relevant interview within 1 month of application co…" at bounding box center [766, 495] width 911 height 20
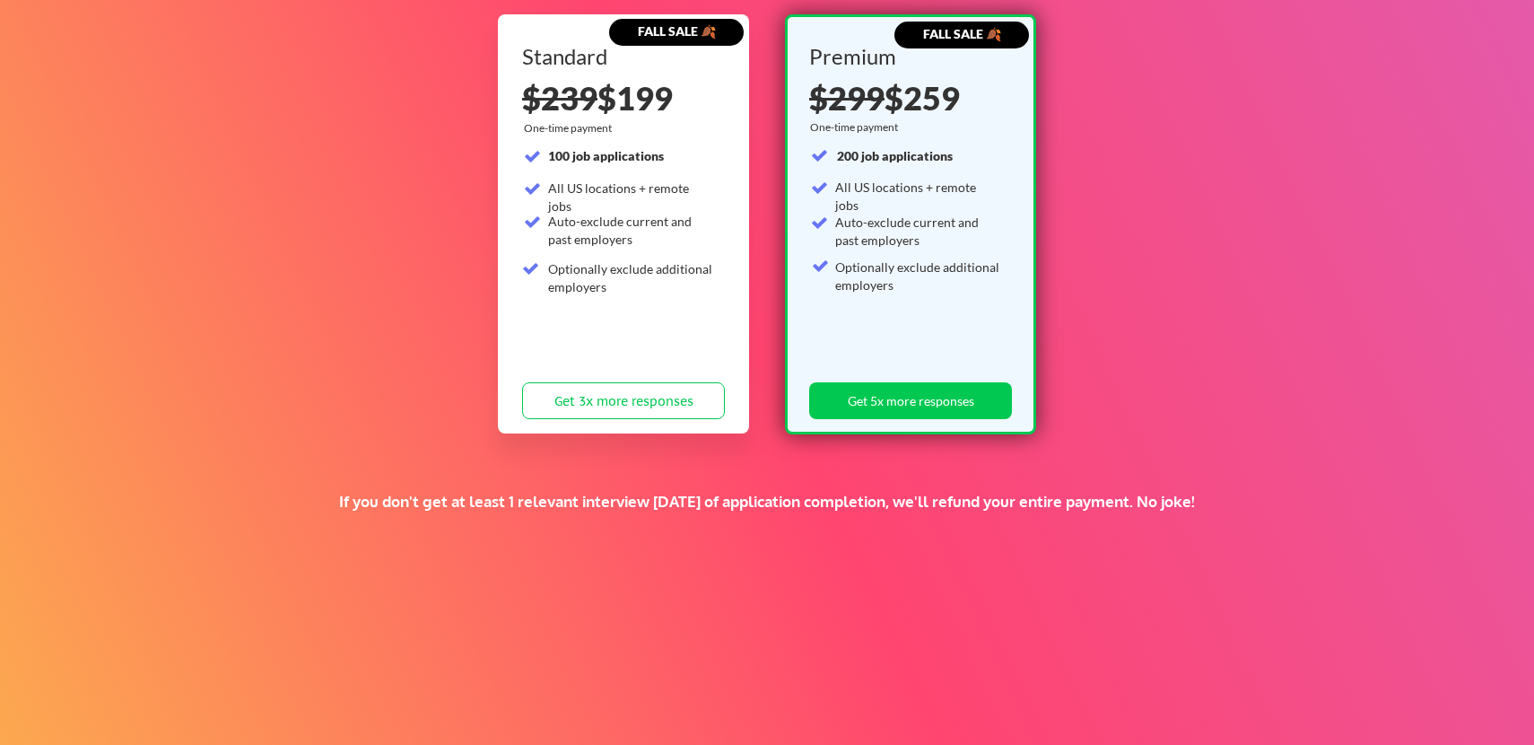
scroll to position [308, 0]
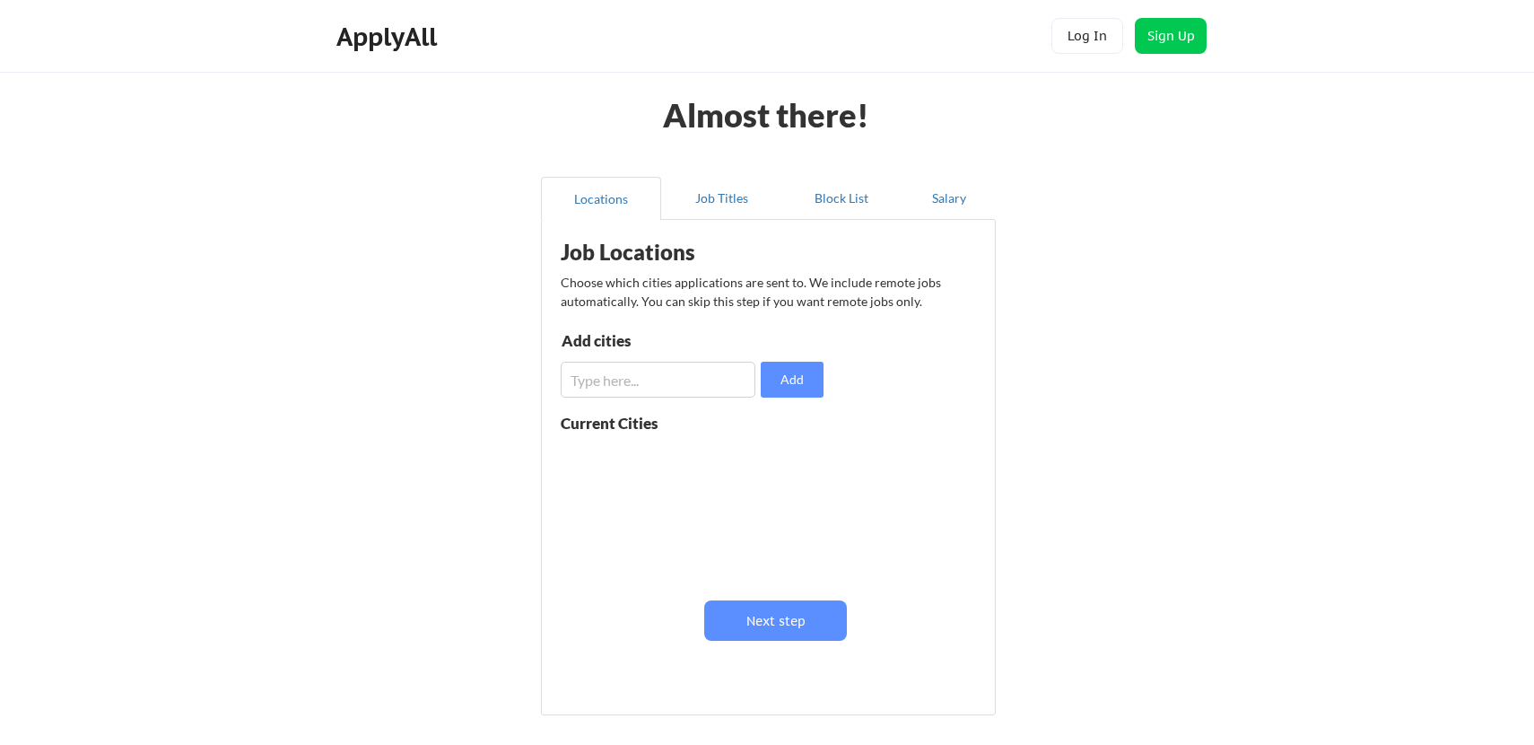
scroll to position [100, 0]
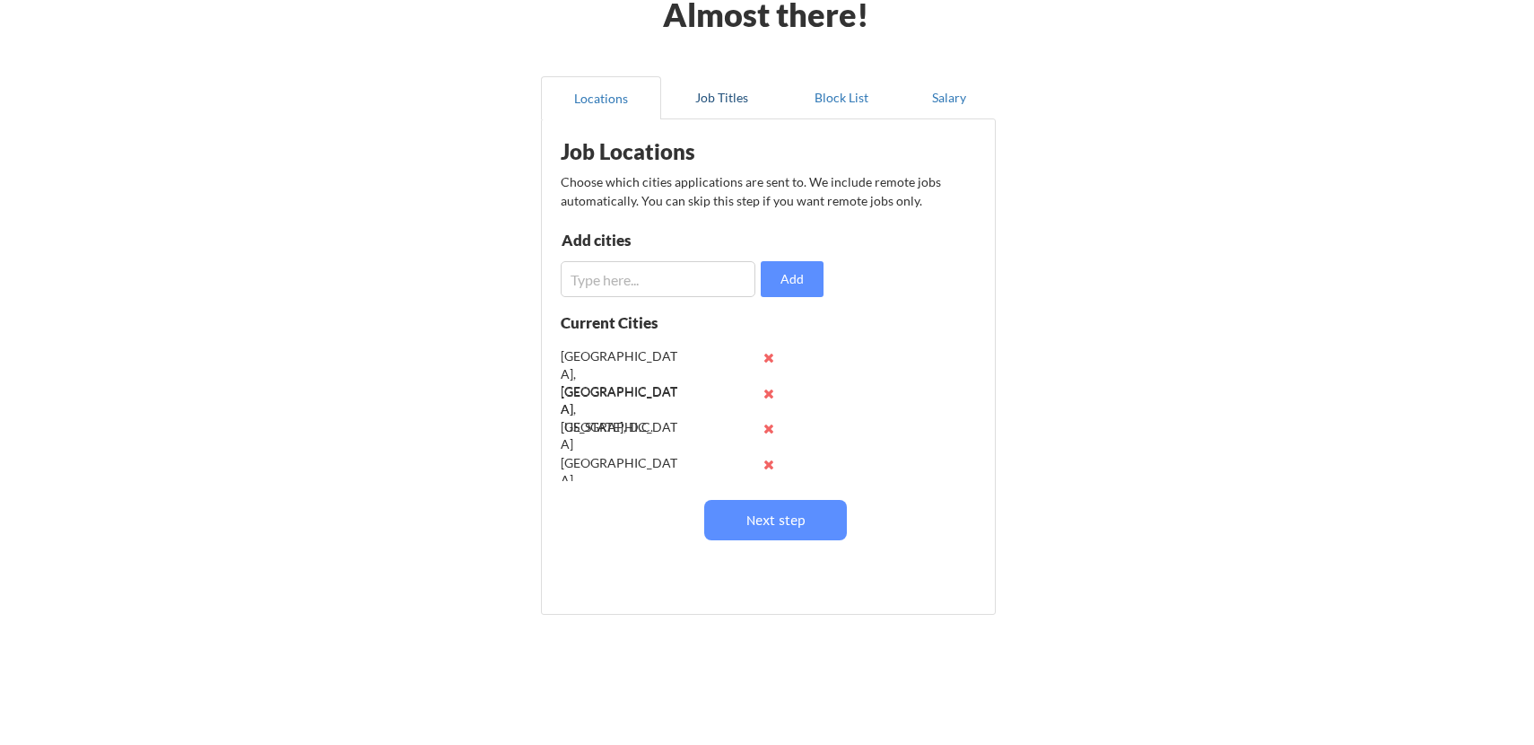
click at [702, 92] on button "Job Titles" at bounding box center [721, 97] width 120 height 43
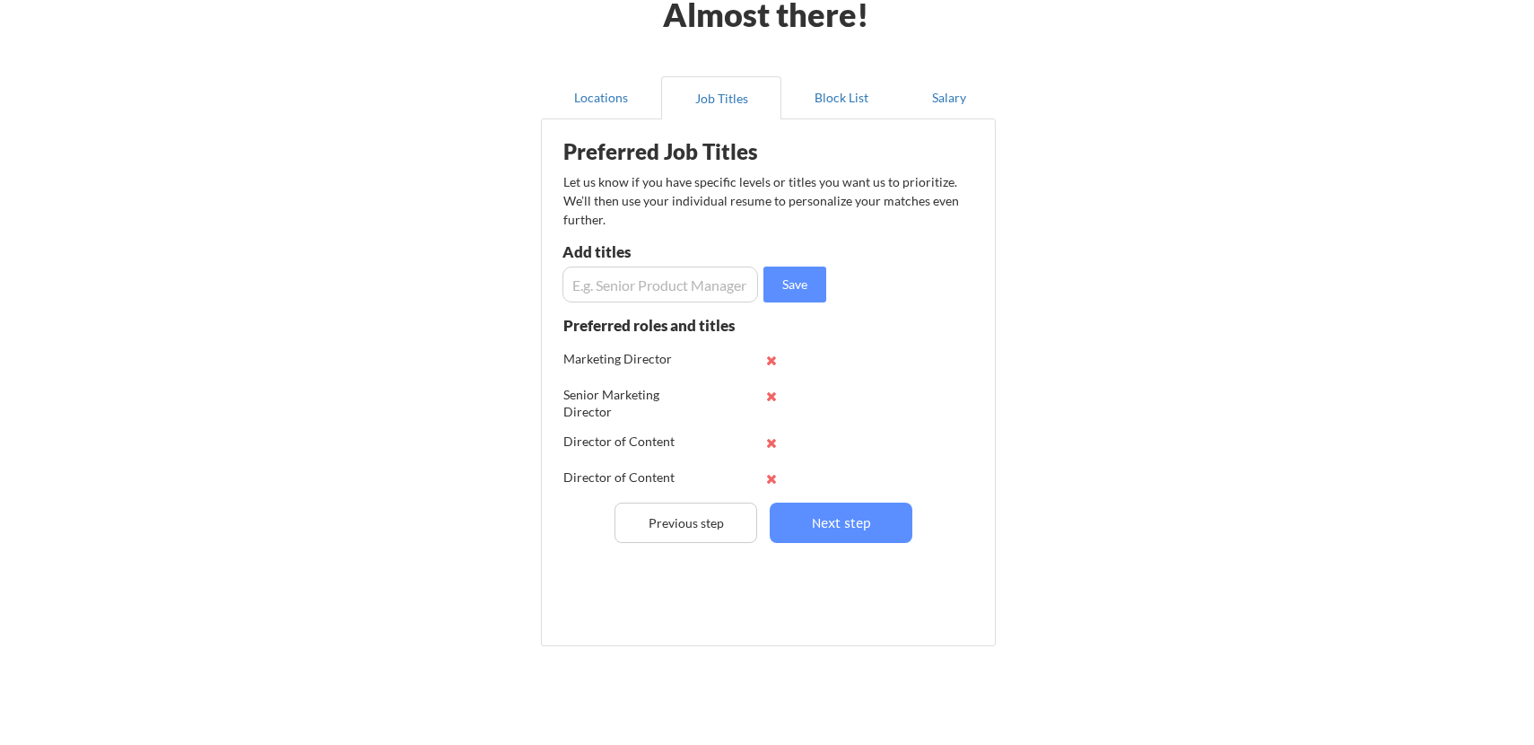
click at [655, 286] on input "input" at bounding box center [660, 284] width 196 height 36
type input "Senior Director of Marketing"
click at [806, 289] on button "Save" at bounding box center [794, 284] width 63 height 36
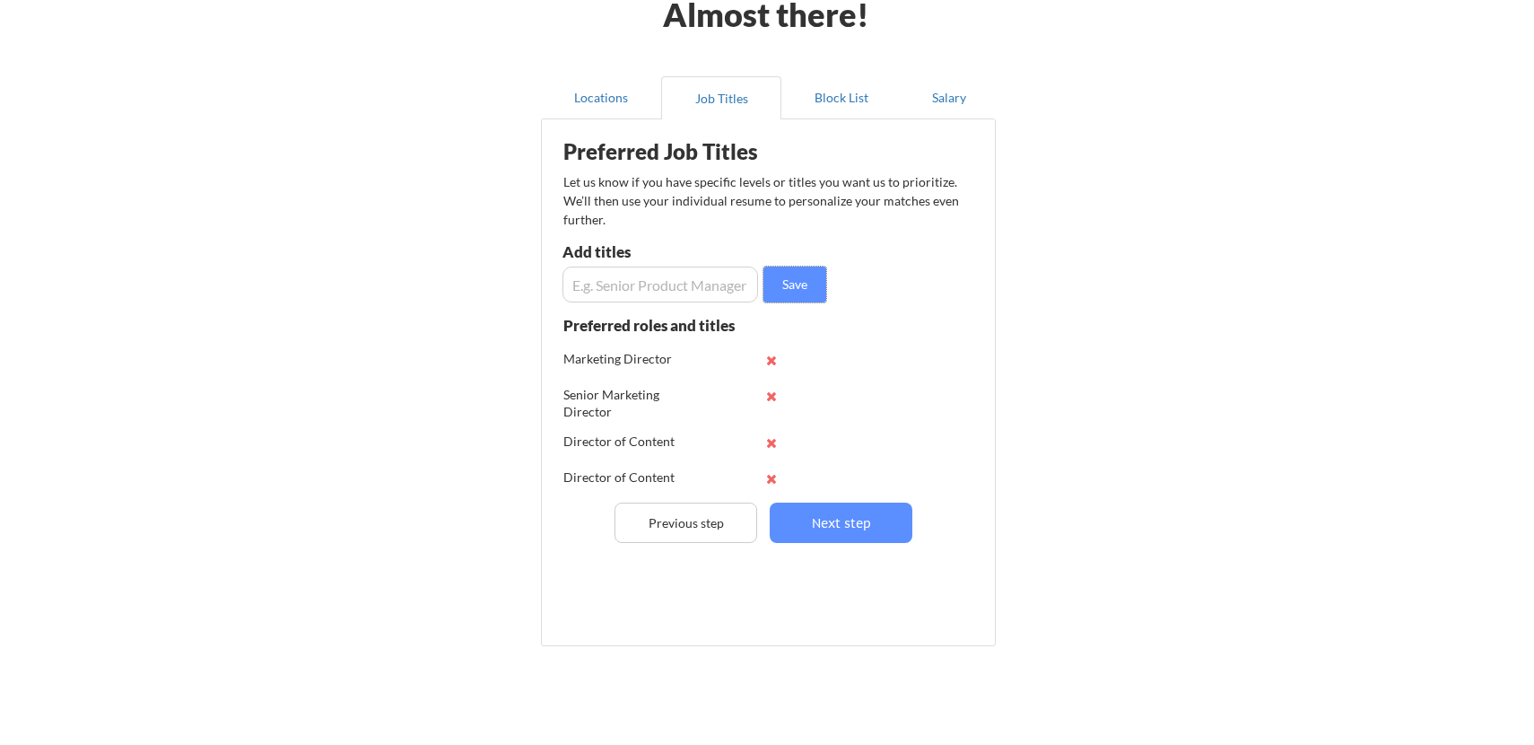
click at [718, 278] on input "input" at bounding box center [660, 284] width 196 height 36
type input "VP of Content & Brand"
click at [799, 284] on button "Save" at bounding box center [794, 284] width 63 height 36
click at [665, 283] on input "input" at bounding box center [660, 284] width 196 height 36
type input "Head of Content Marketing"
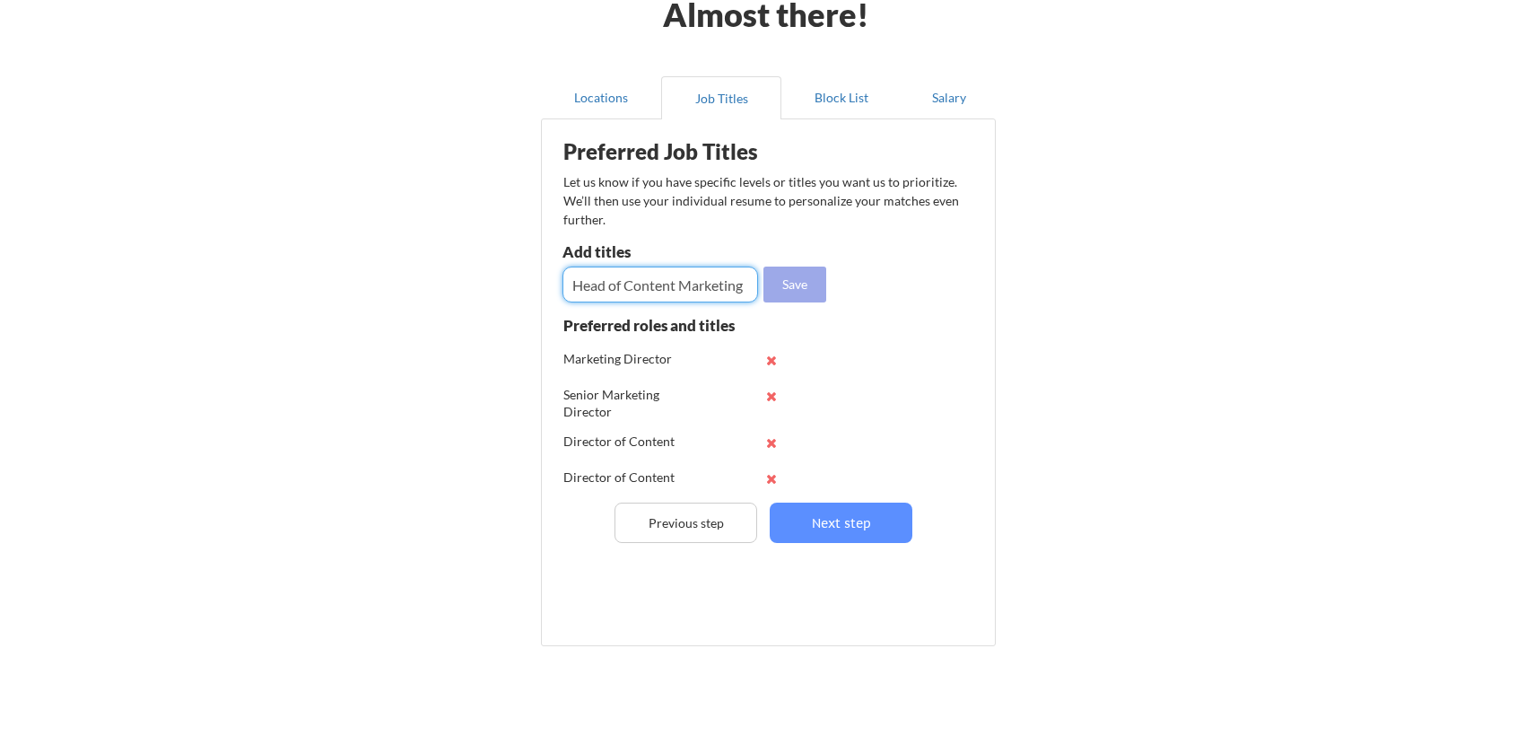
click at [779, 293] on button "Save" at bounding box center [794, 284] width 63 height 36
click at [661, 281] on input "input" at bounding box center [660, 284] width 196 height 36
type input "Head of Brand & Communications"
click at [806, 286] on button "Save" at bounding box center [794, 284] width 63 height 36
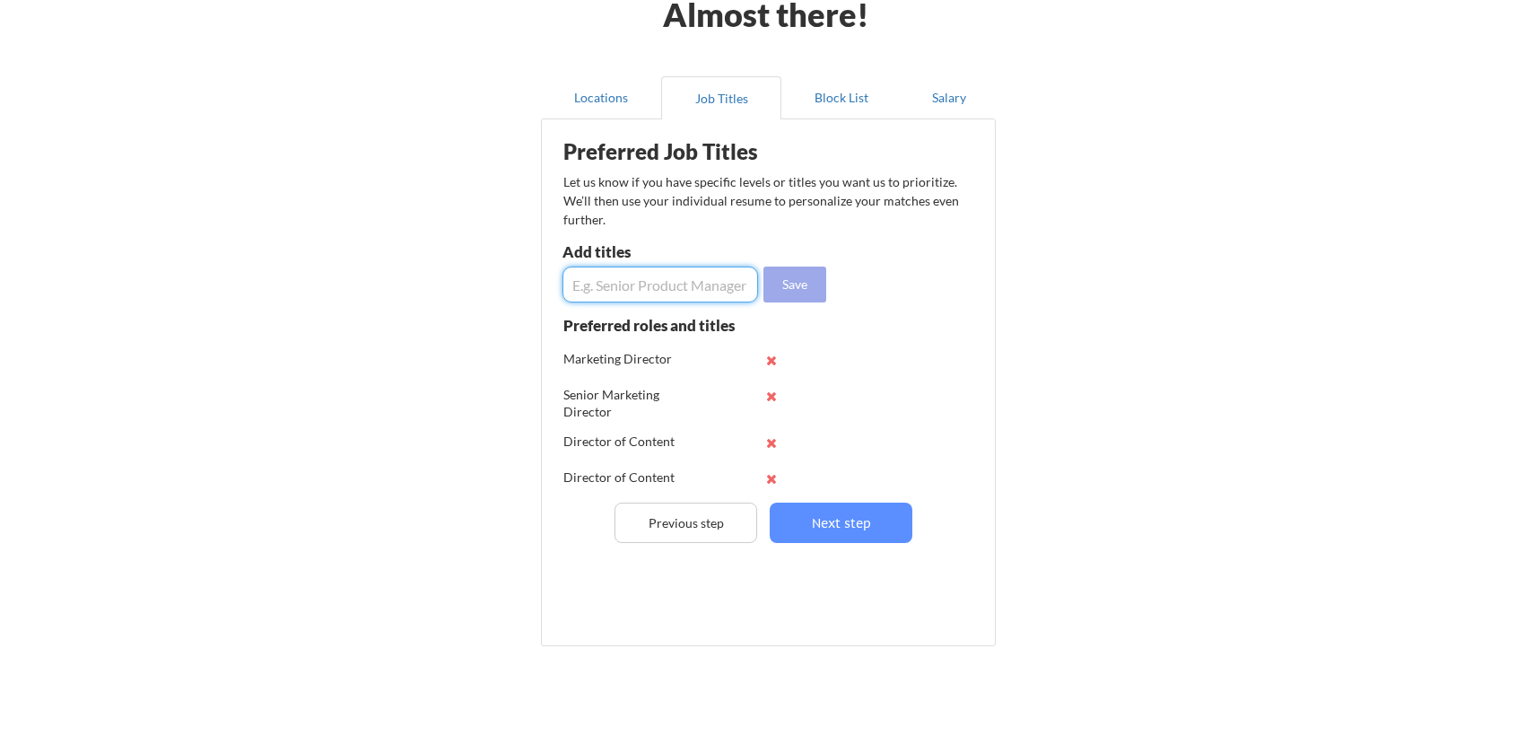
scroll to position [0, 0]
click at [704, 293] on input "input" at bounding box center [660, 284] width 196 height 36
type input "Director of Content Strategy"
click at [770, 295] on button "Save" at bounding box center [794, 284] width 63 height 36
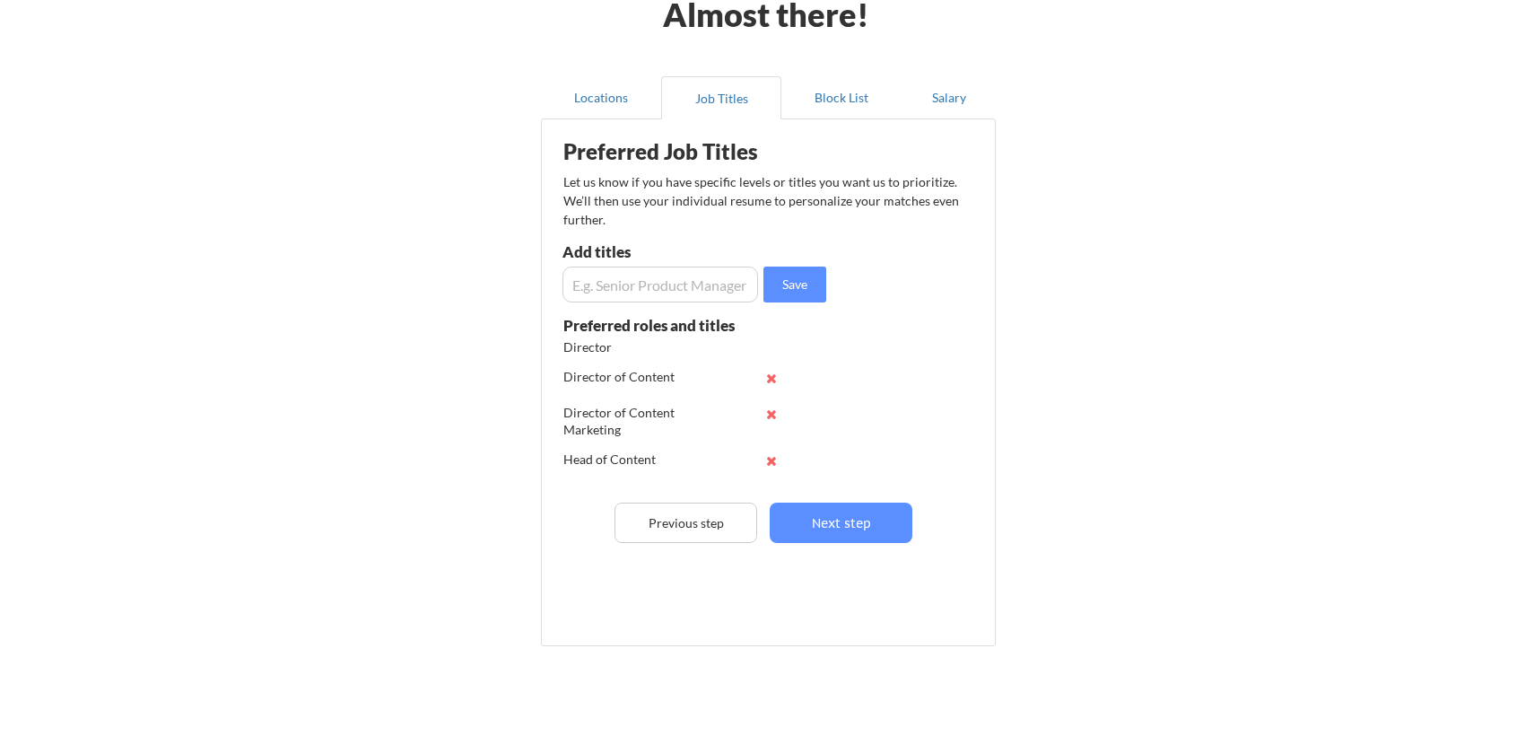
scroll to position [0, 0]
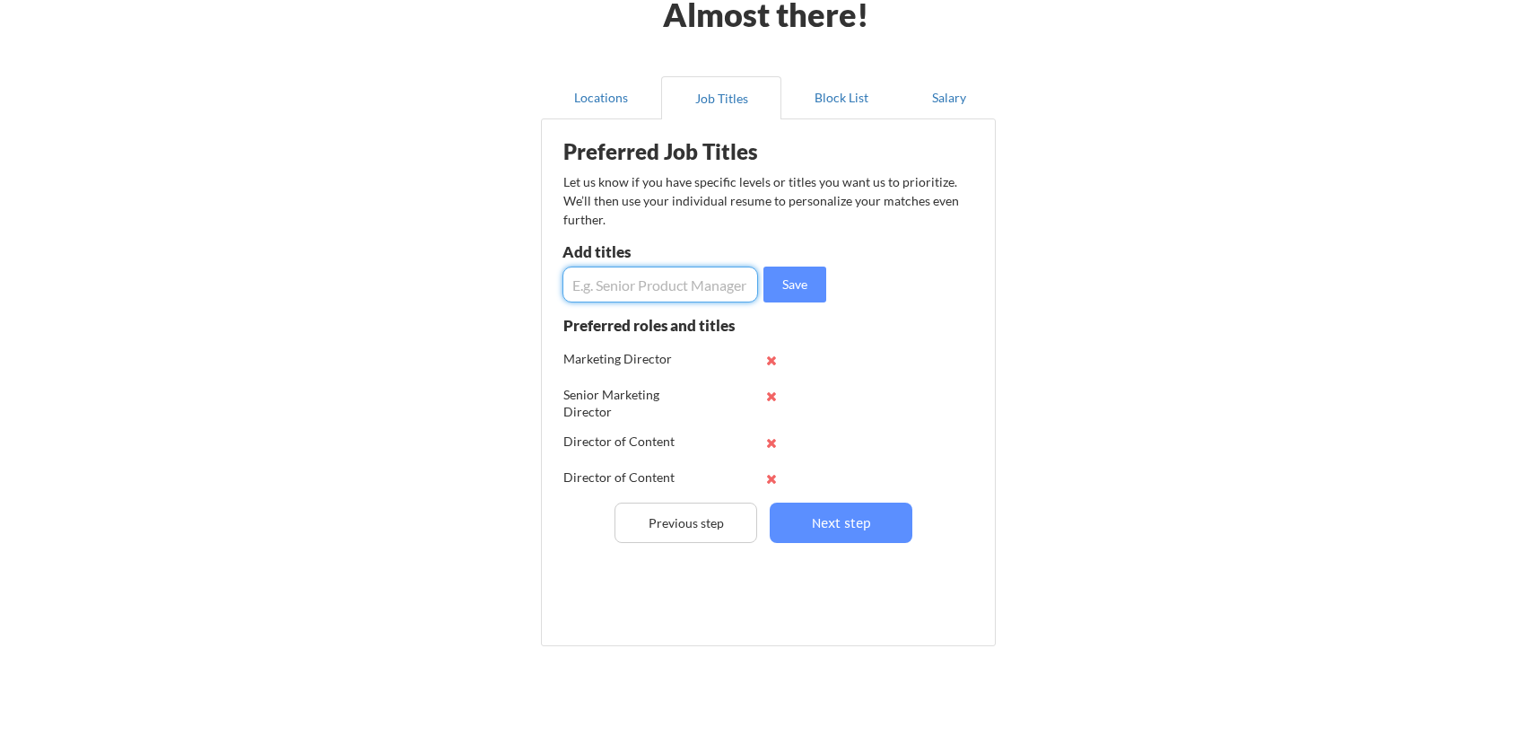
click at [676, 280] on input "input" at bounding box center [660, 284] width 196 height 36
type input "Editorial Director"
click at [792, 268] on button "Save" at bounding box center [794, 284] width 63 height 36
click at [674, 290] on input "input" at bounding box center [660, 284] width 196 height 36
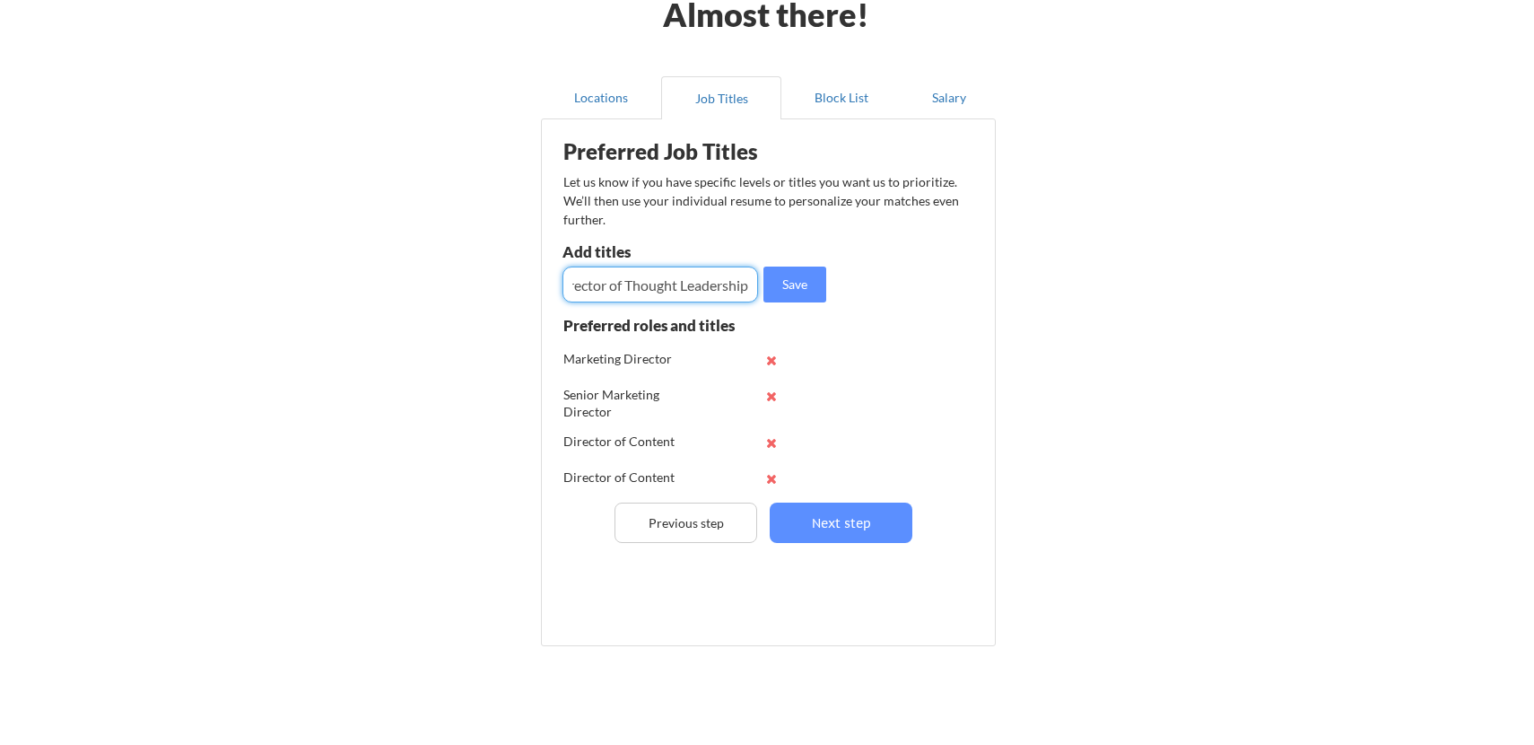
type input "Director of Thought Leadership"
click at [789, 290] on button "Save" at bounding box center [794, 284] width 63 height 36
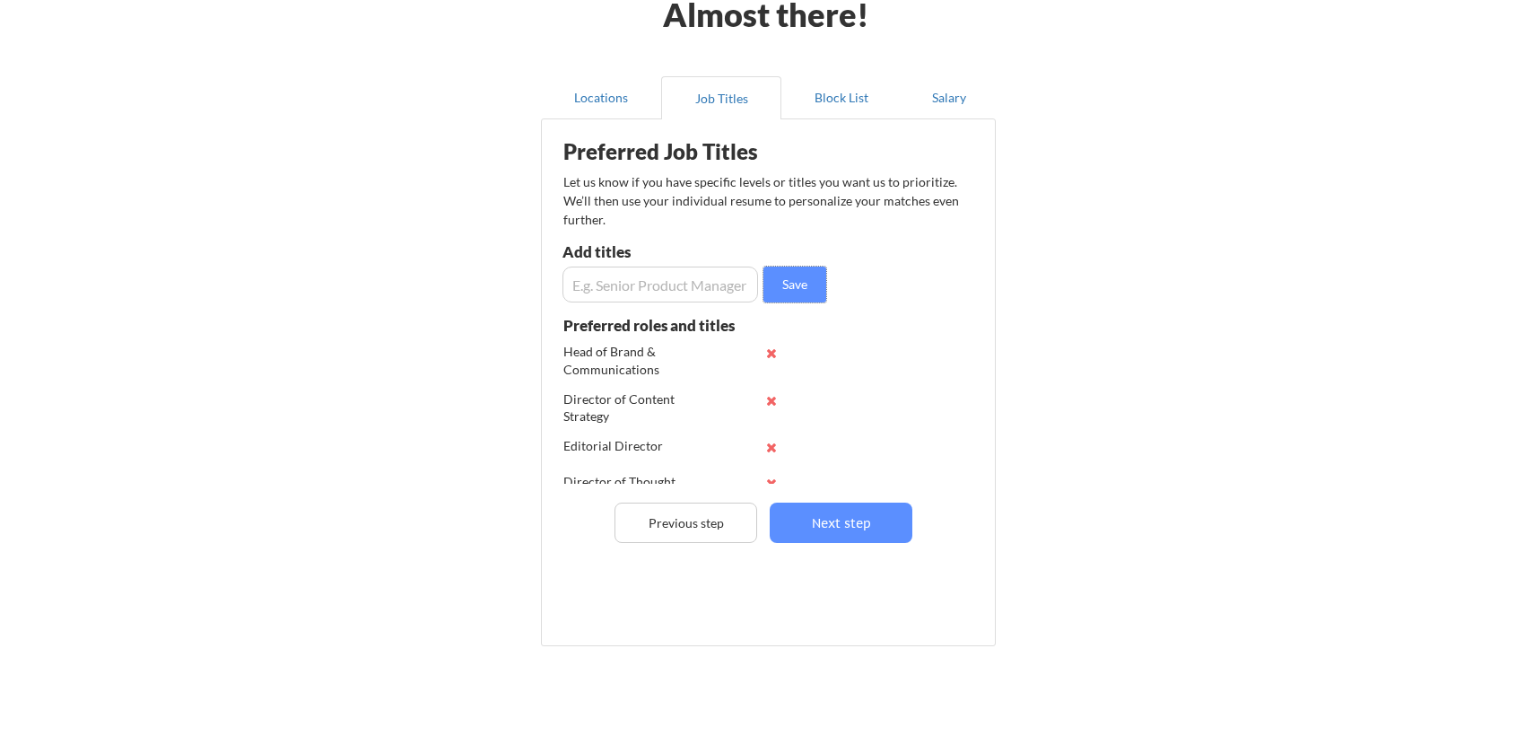
scroll to position [378, 0]
click at [668, 290] on input "input" at bounding box center [660, 284] width 196 height 36
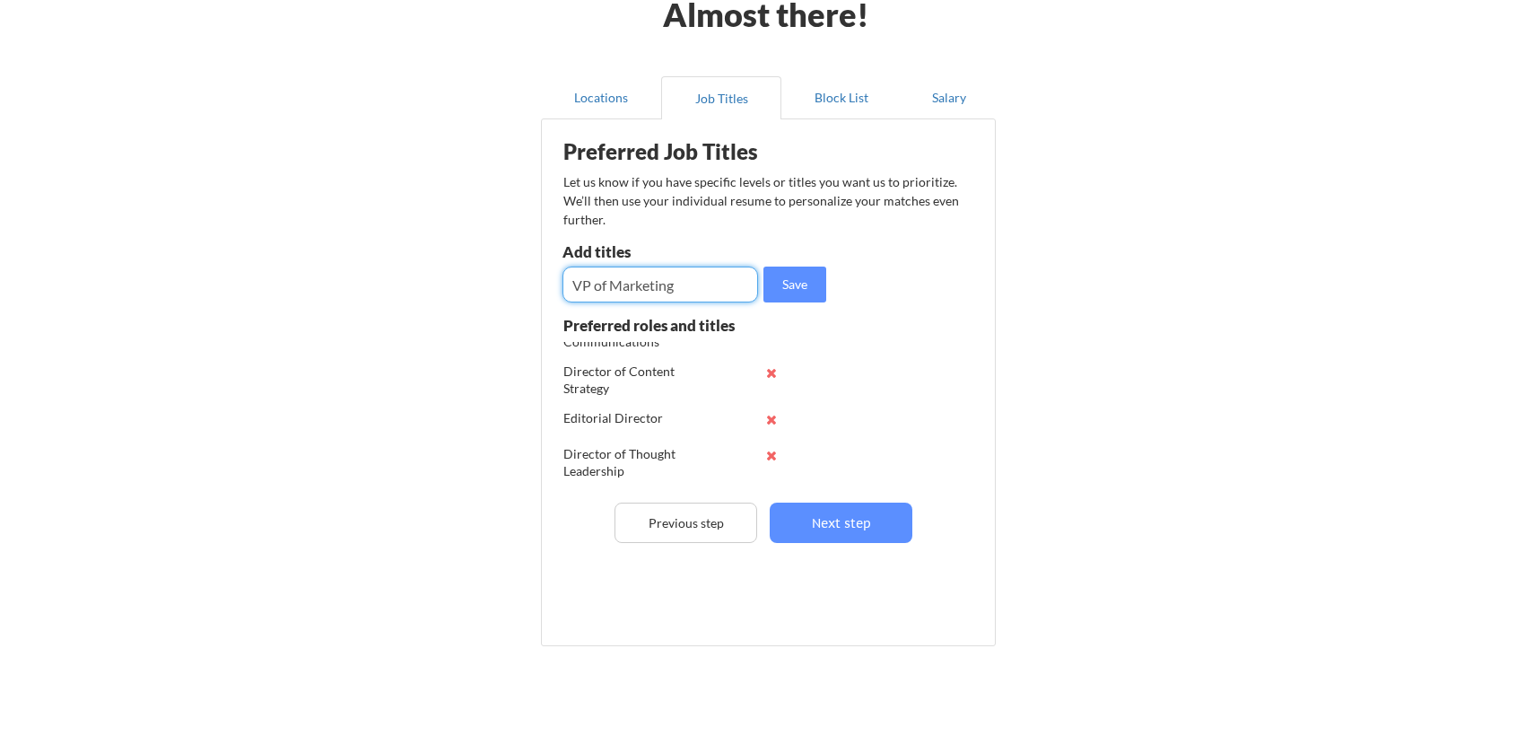
type input "VP of Marketing"
click at [796, 296] on button "Save" at bounding box center [794, 284] width 63 height 36
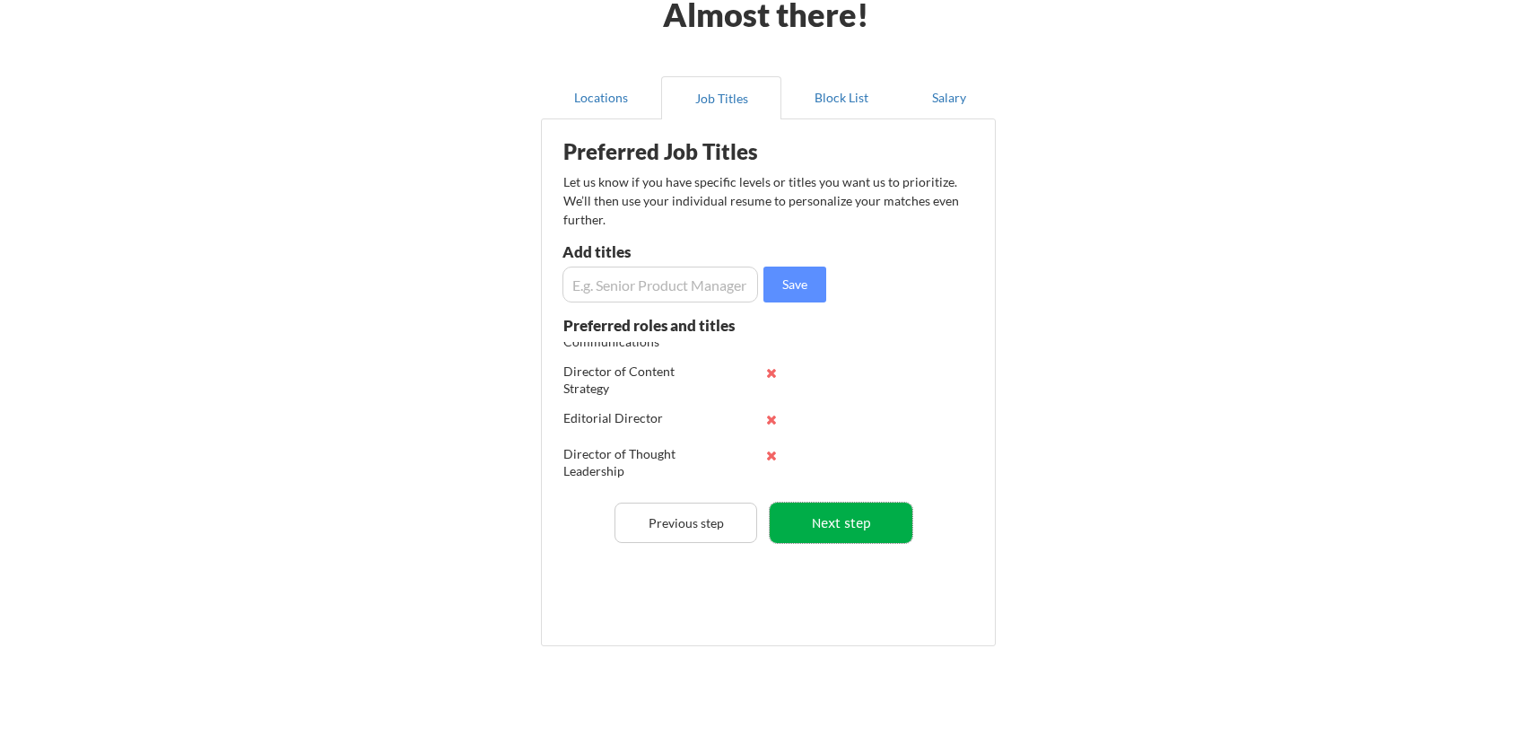
click at [811, 524] on button "Next step" at bounding box center [841, 522] width 143 height 40
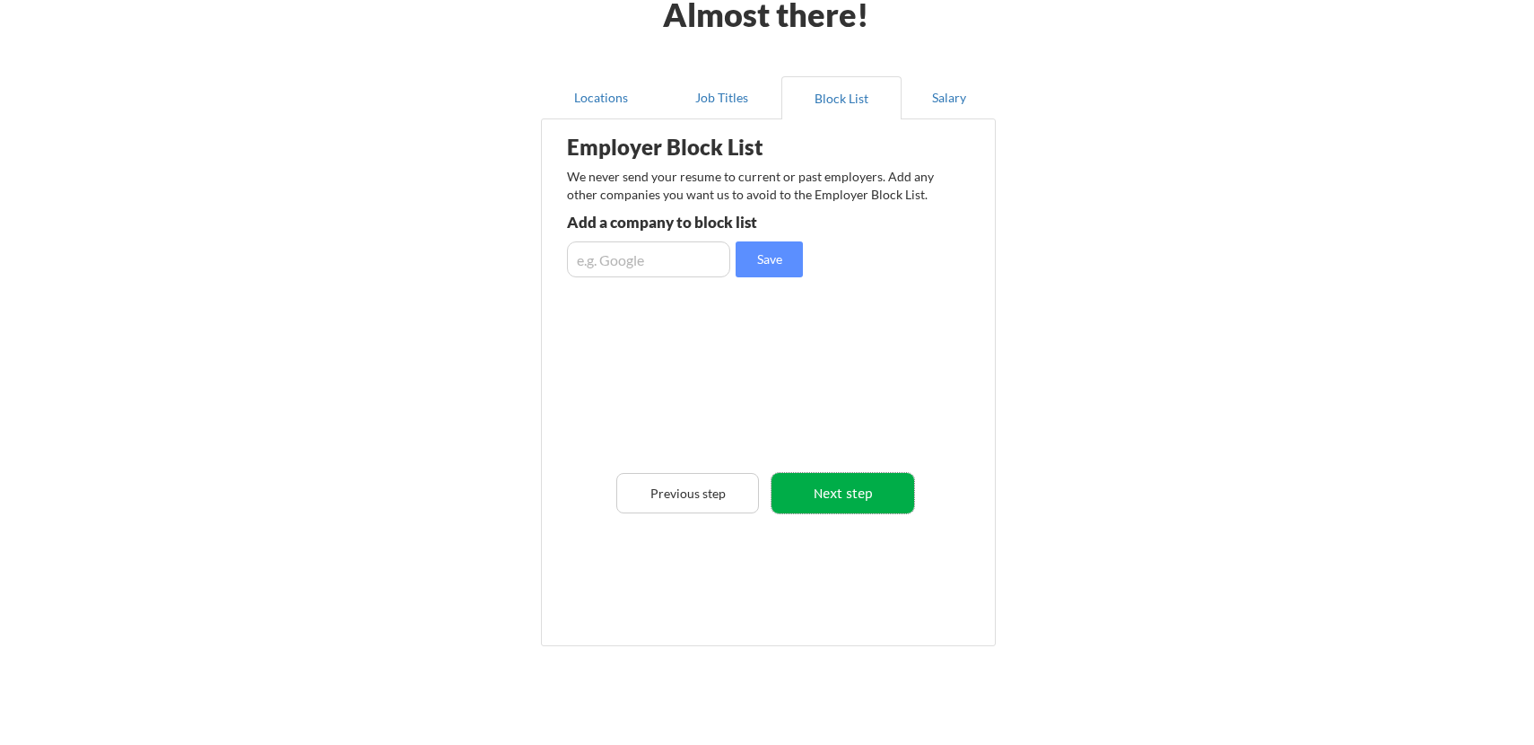
click at [828, 496] on button "Next step" at bounding box center [842, 493] width 143 height 40
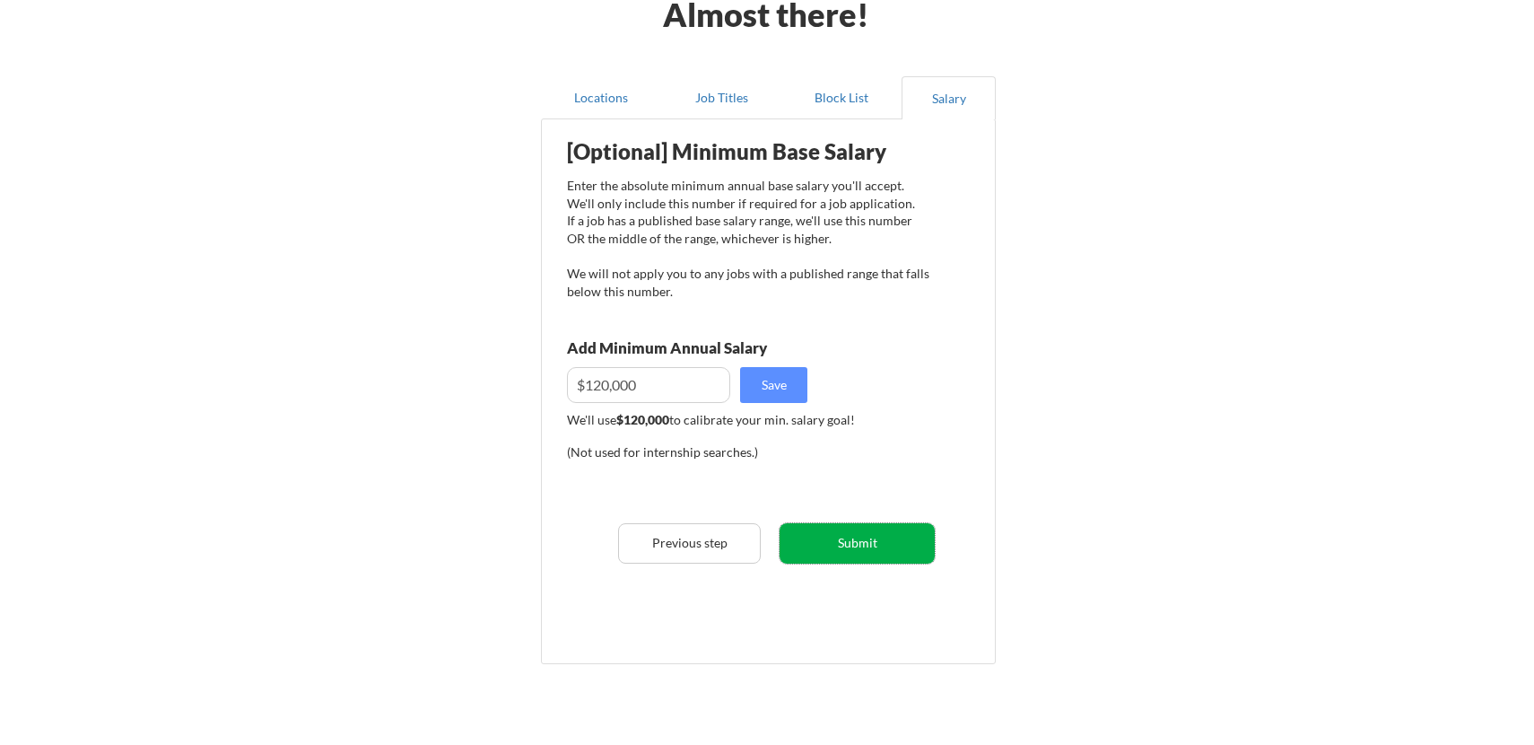
click at [898, 551] on button "Submit" at bounding box center [857, 543] width 155 height 40
select select ""yes__i_am_a_us_citizen""
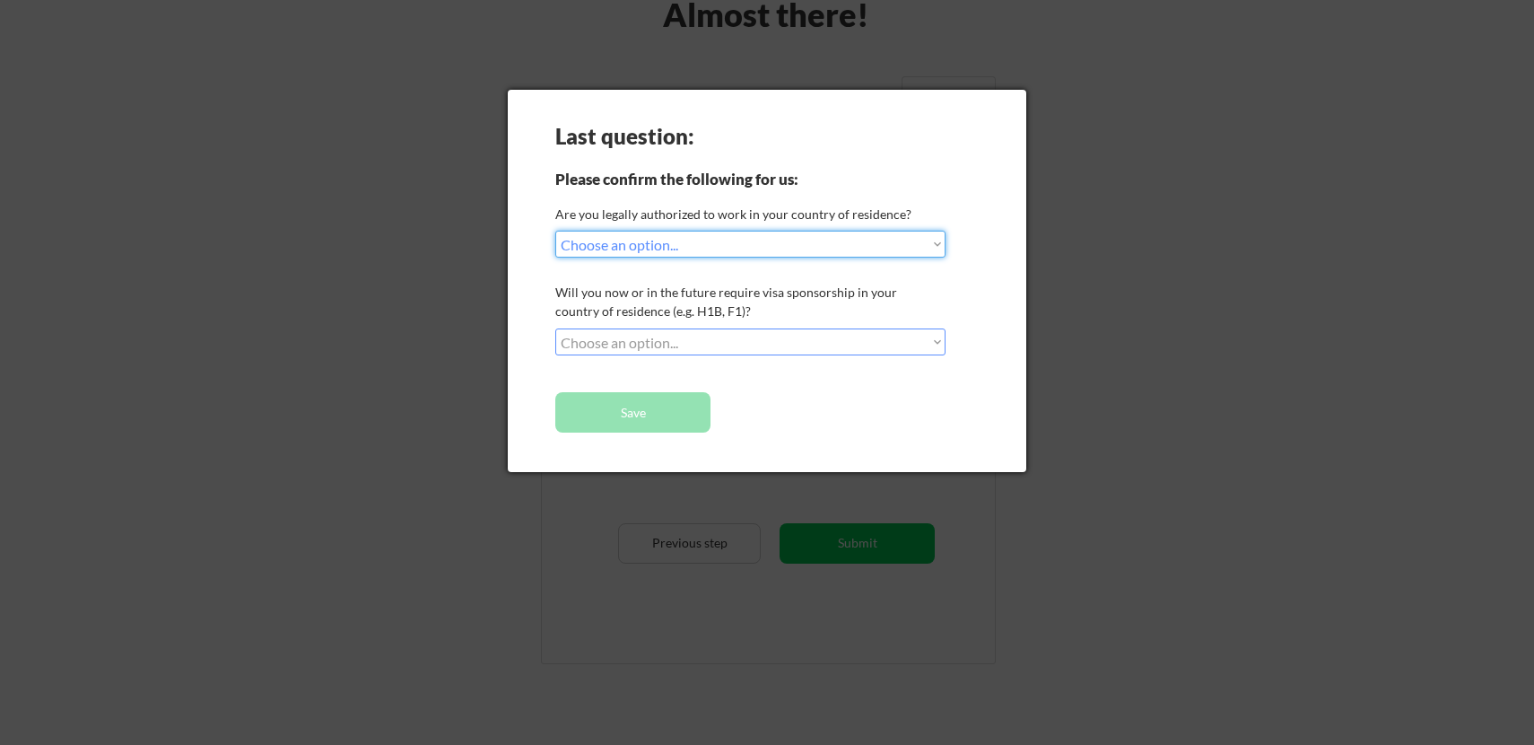
click at [657, 347] on select "Choose an option... No, I will not need sponsorship Yes, I will need sponsorship" at bounding box center [750, 341] width 390 height 27
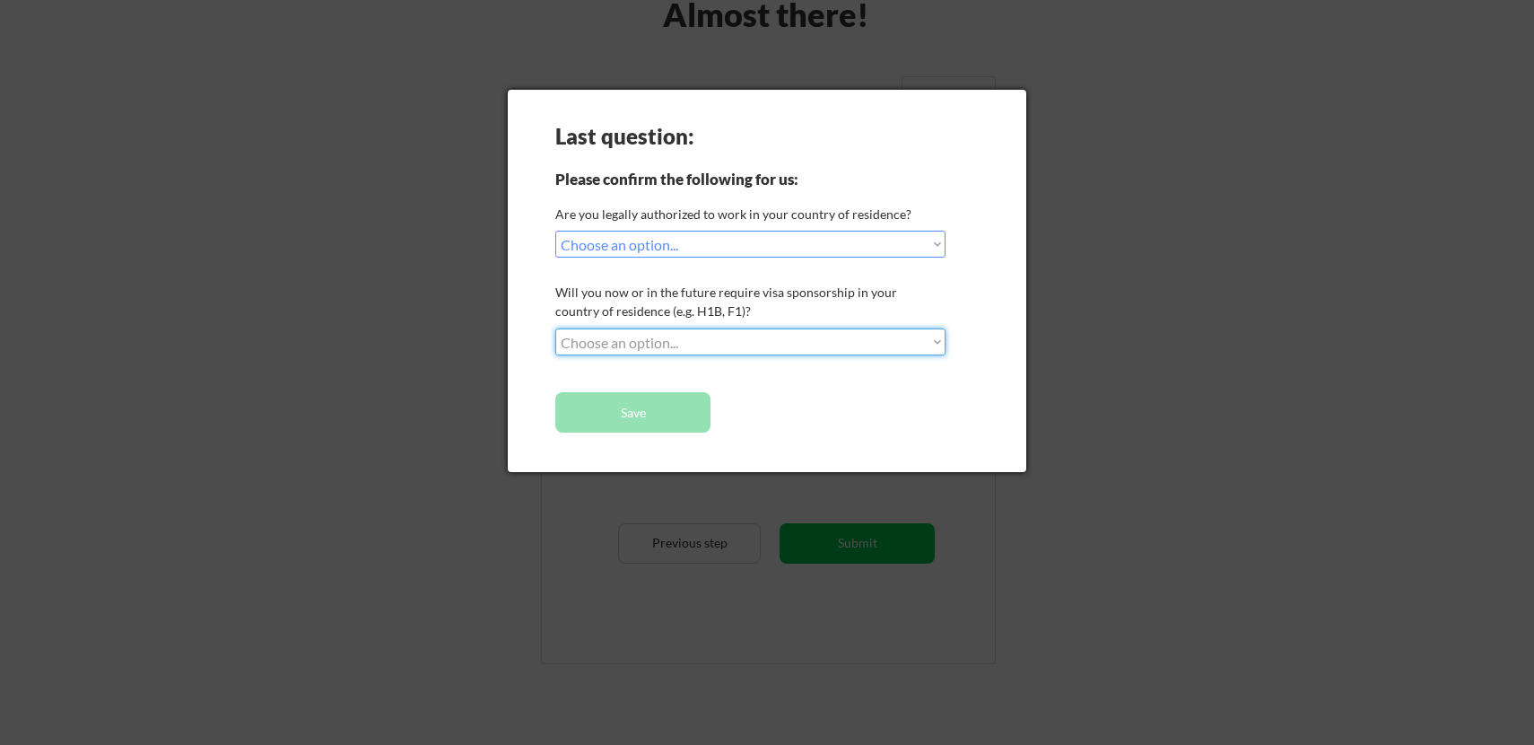
select select ""no__i_will_not_need_sponsorship""
click at [555, 328] on select "Choose an option... No, I will not need sponsorship Yes, I will need sponsorship" at bounding box center [750, 341] width 390 height 27
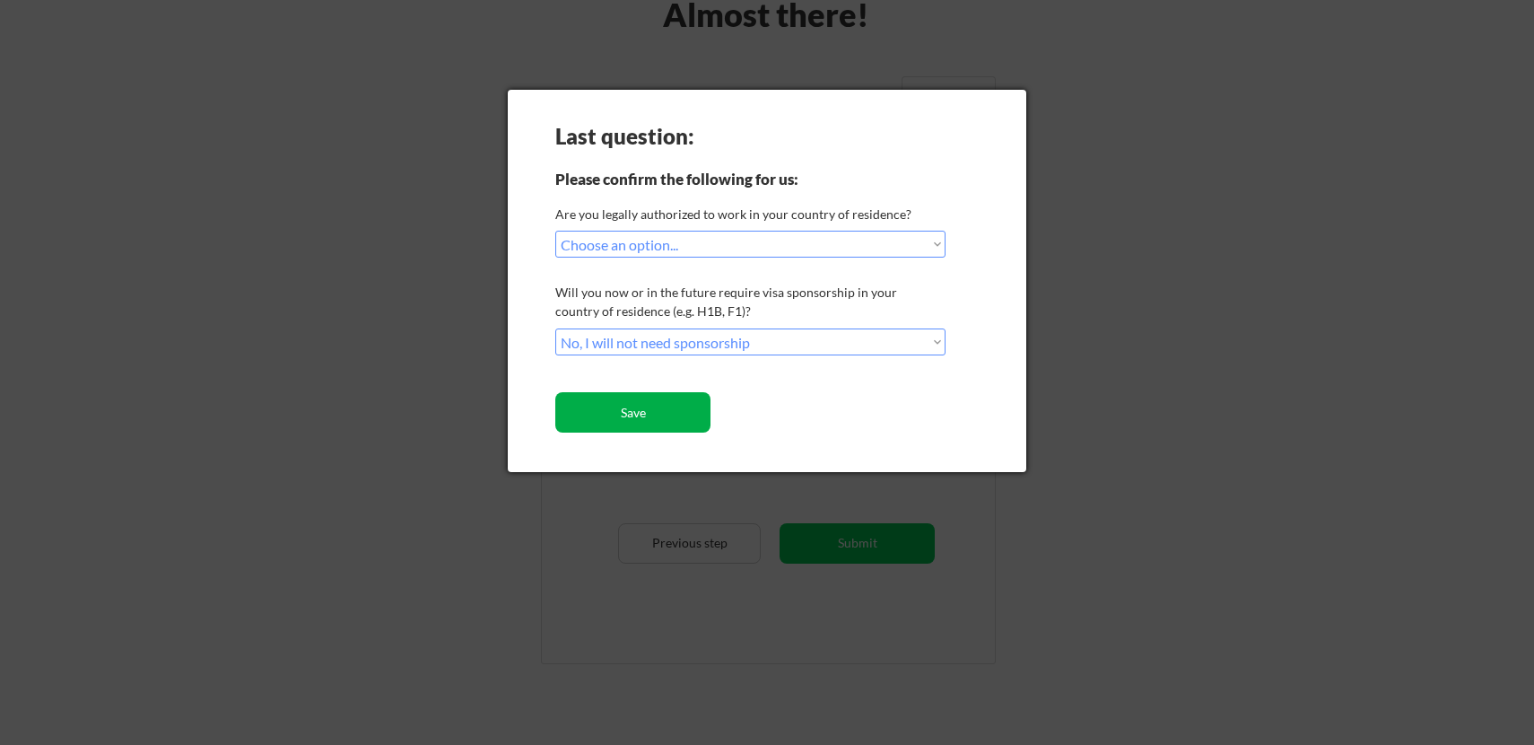
click at [651, 427] on button "Save" at bounding box center [632, 412] width 155 height 40
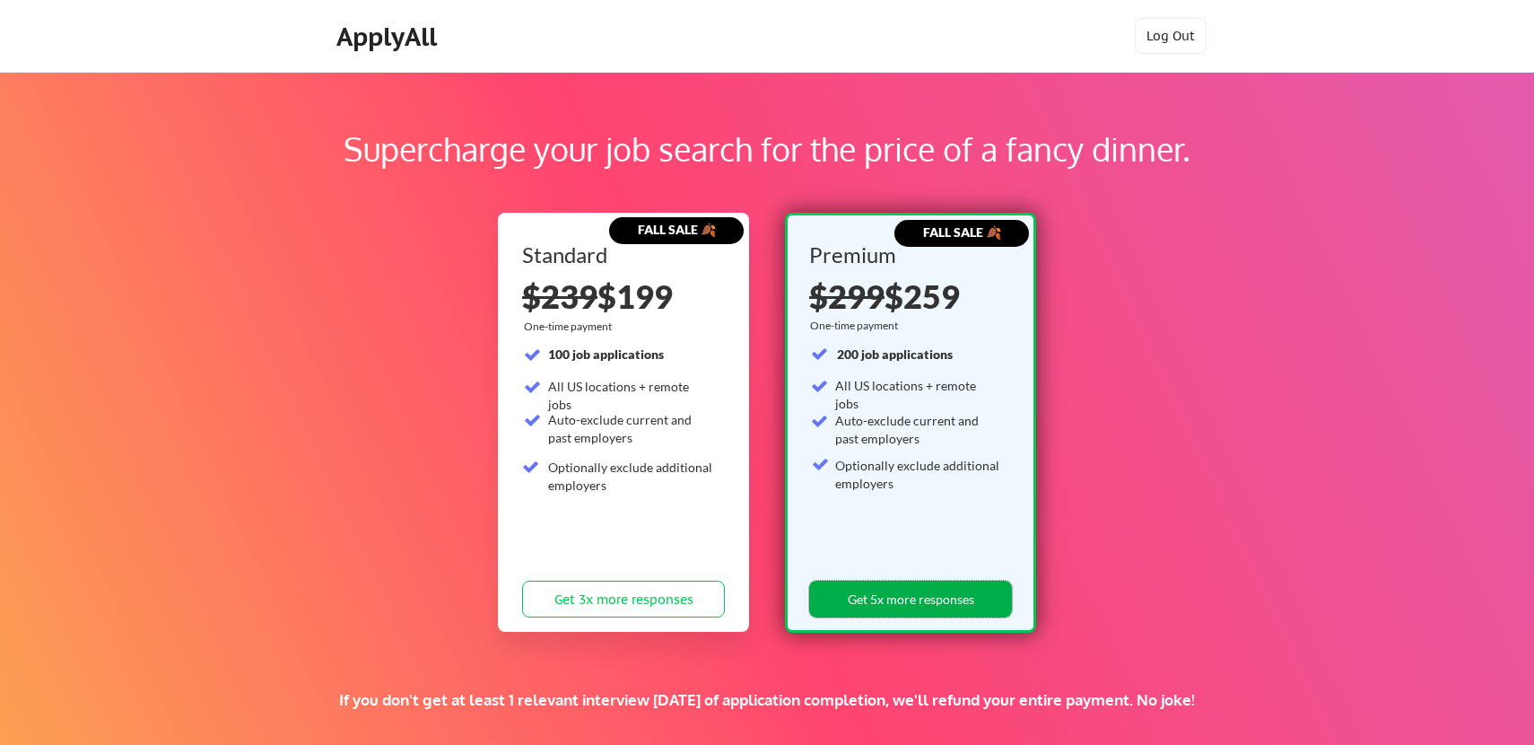
click at [846, 601] on button "Get 5x more responses" at bounding box center [910, 598] width 203 height 37
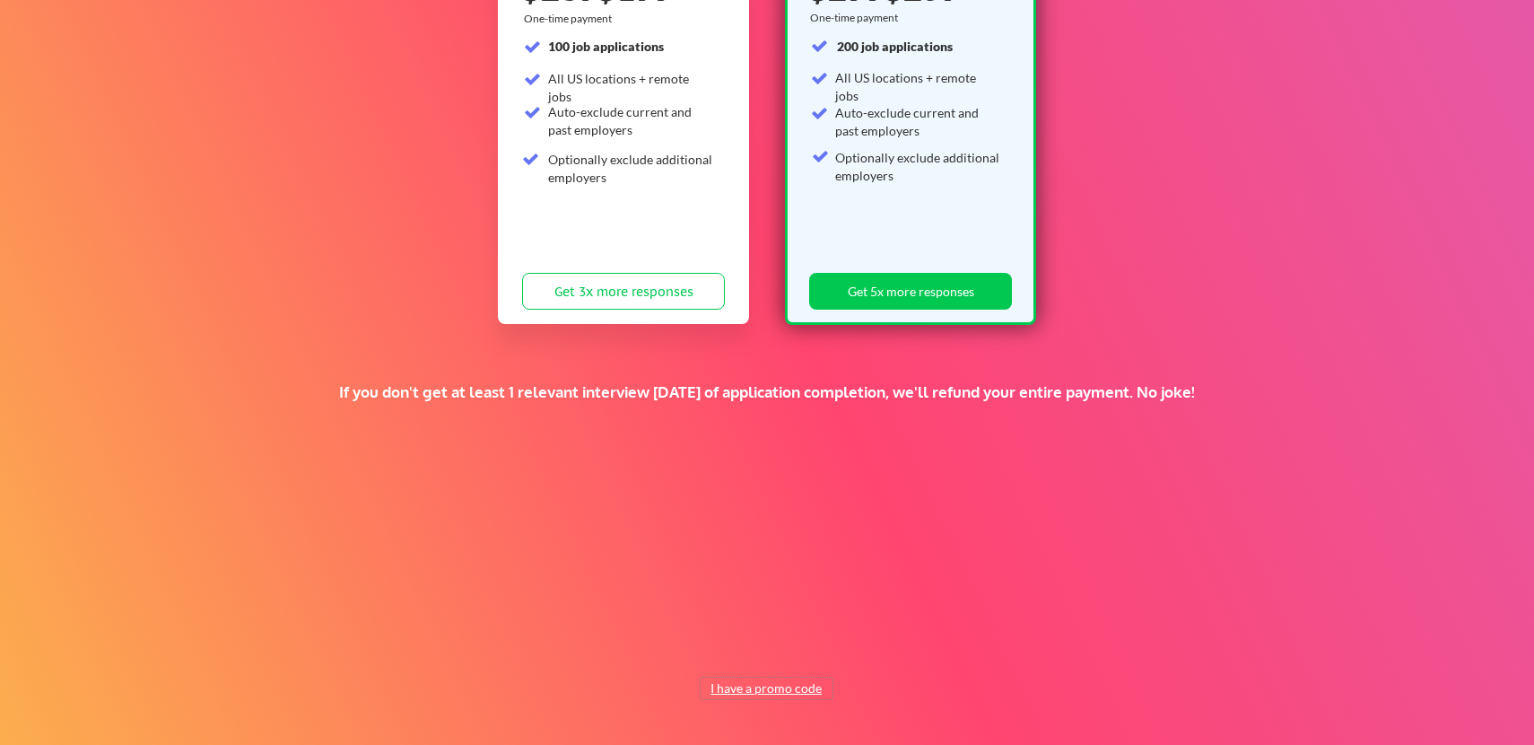
click at [767, 688] on button "I have a promo code" at bounding box center [767, 688] width 132 height 22
click at [720, 656] on input "input" at bounding box center [721, 646] width 166 height 37
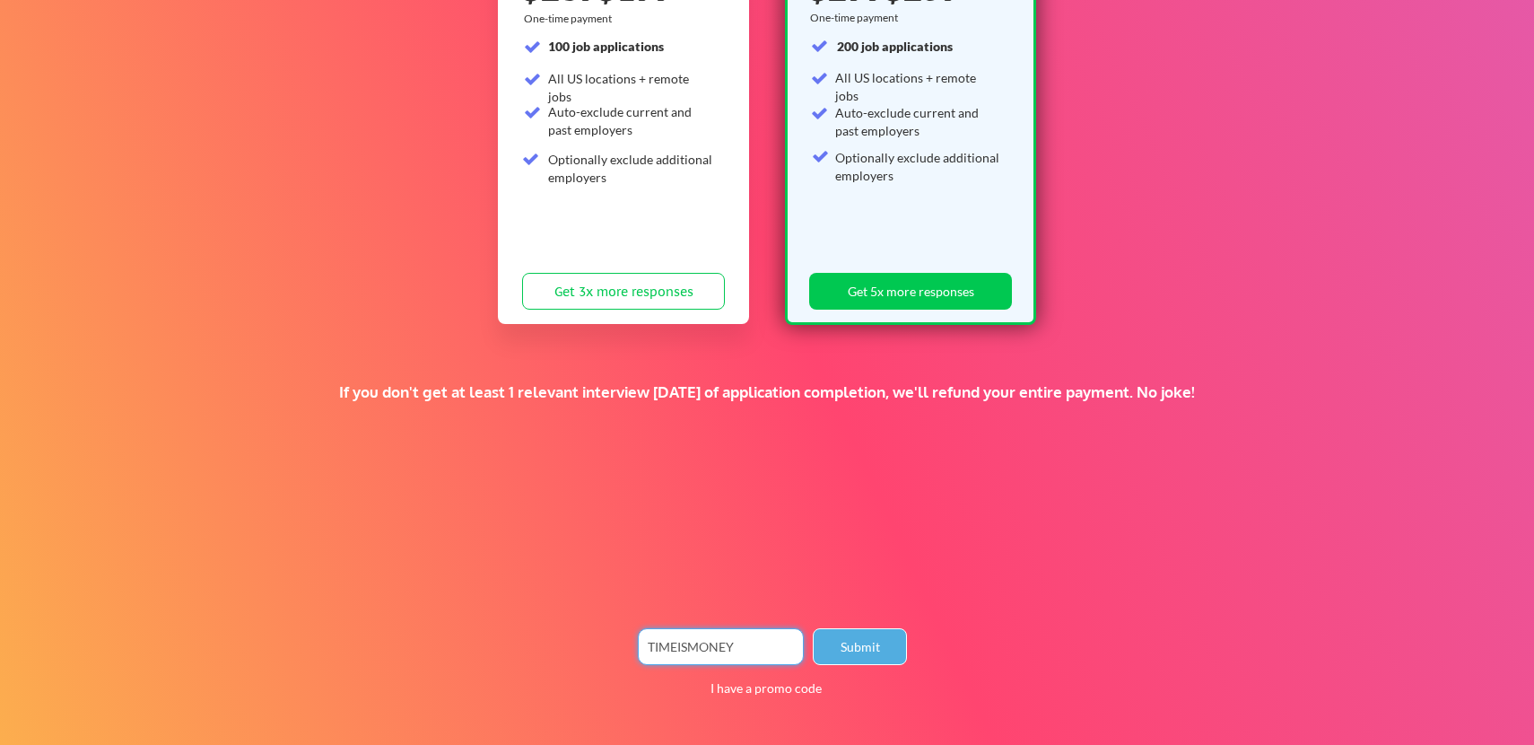
type input "TIMEISMONEY"
click at [893, 649] on button "Submit" at bounding box center [860, 646] width 94 height 37
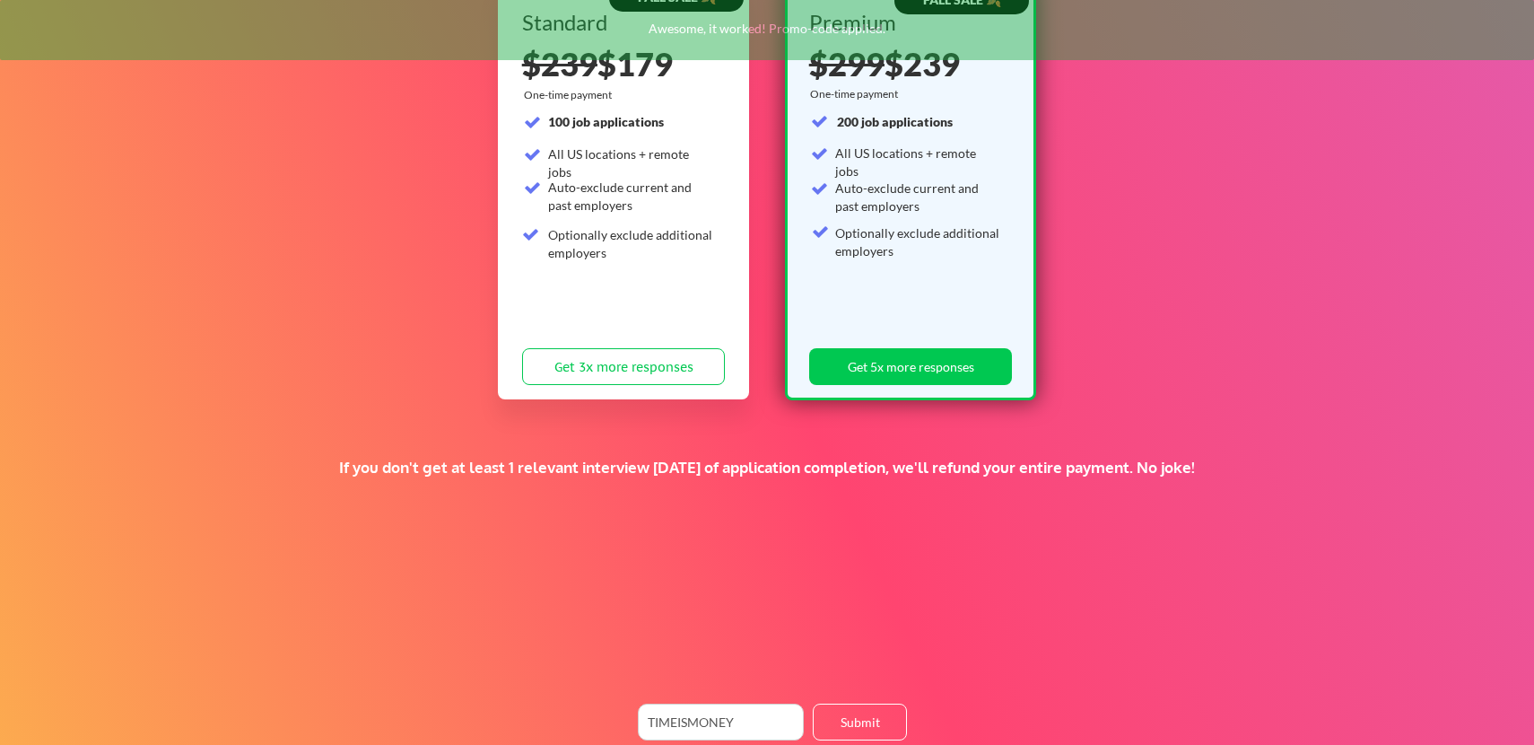
scroll to position [125, 0]
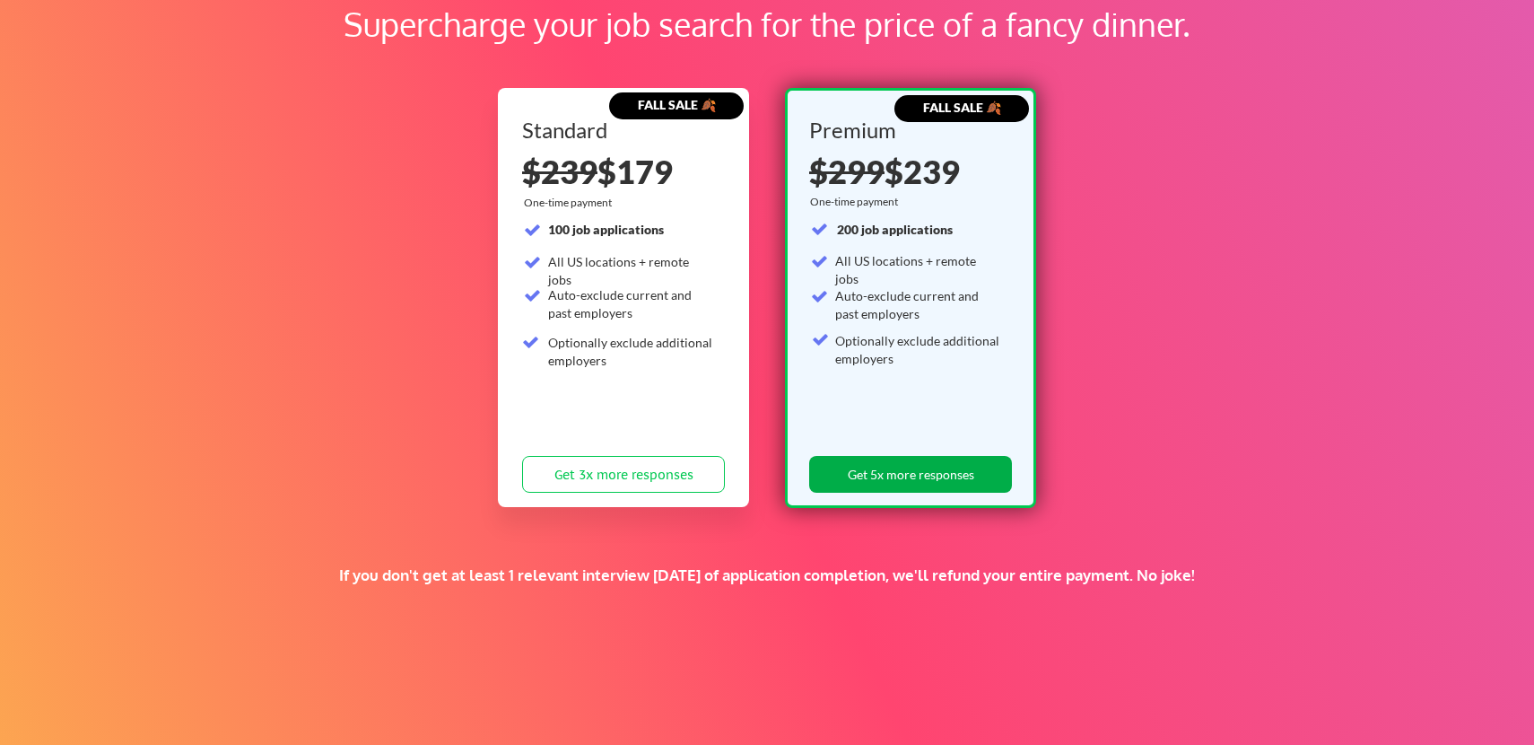
click at [879, 475] on button "Get 5x more responses" at bounding box center [910, 474] width 203 height 37
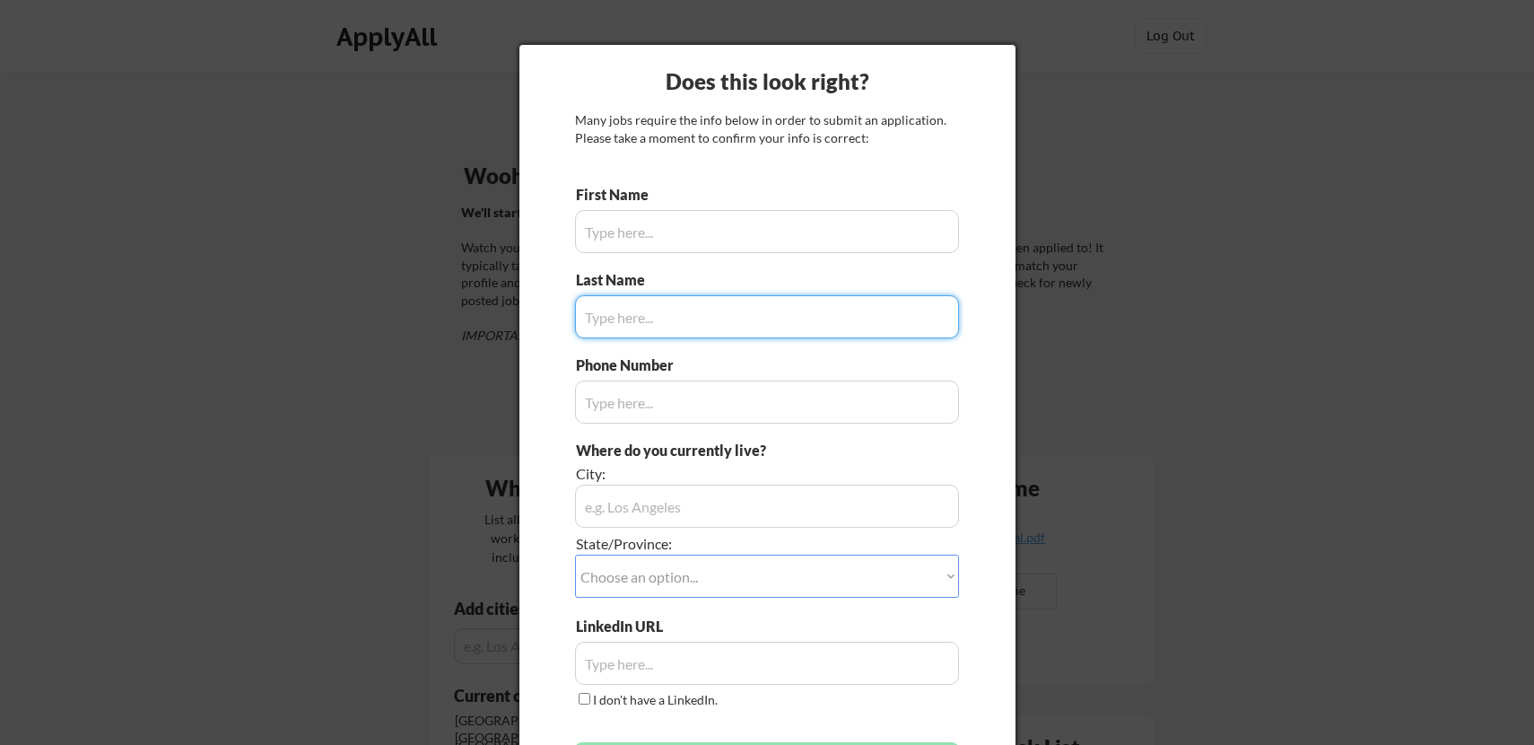
type input "[PERSON_NAME]"
type input "[PHONE_NUMBER]"
type input "Young"
click at [707, 231] on input "input" at bounding box center [767, 231] width 384 height 43
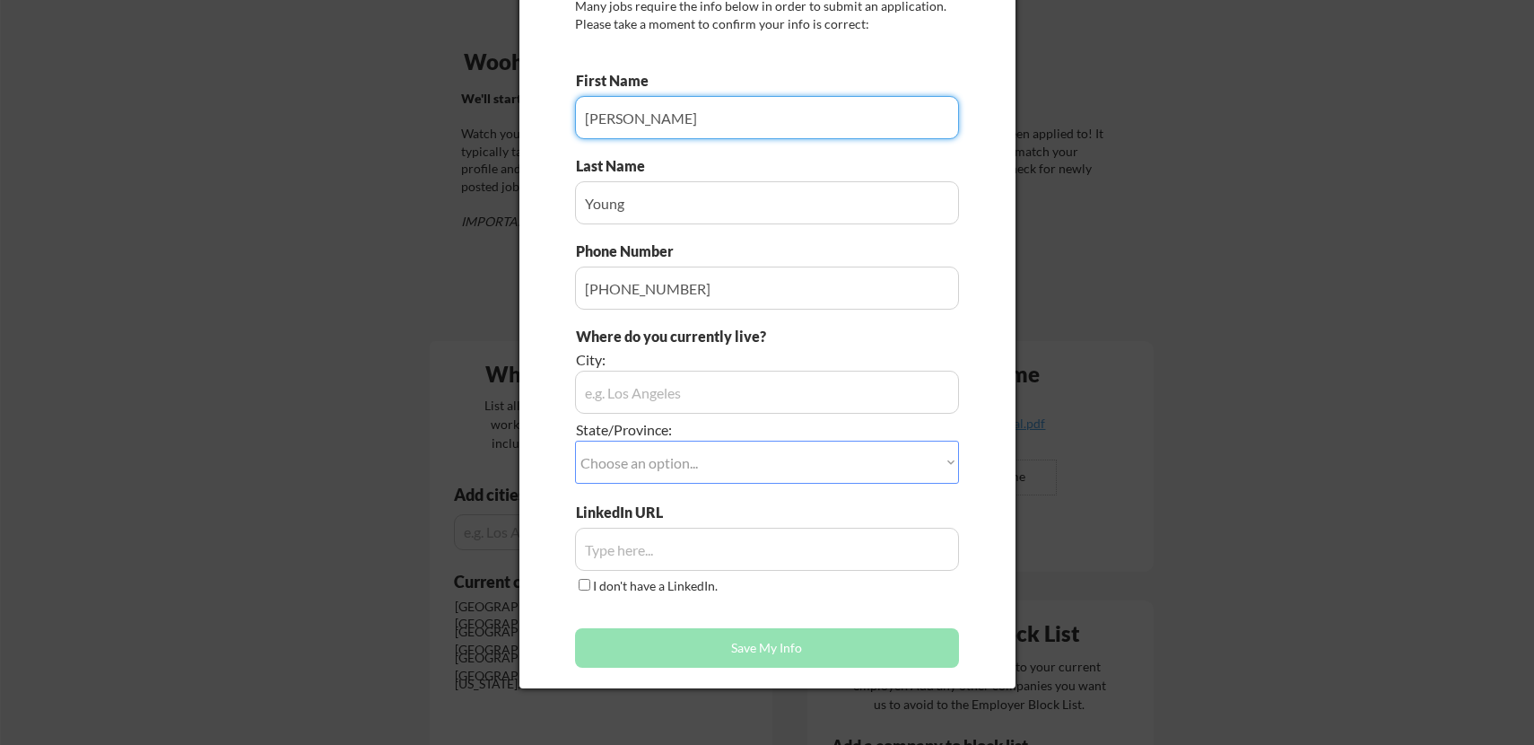
scroll to position [115, 0]
click at [656, 386] on input "input" at bounding box center [767, 391] width 384 height 43
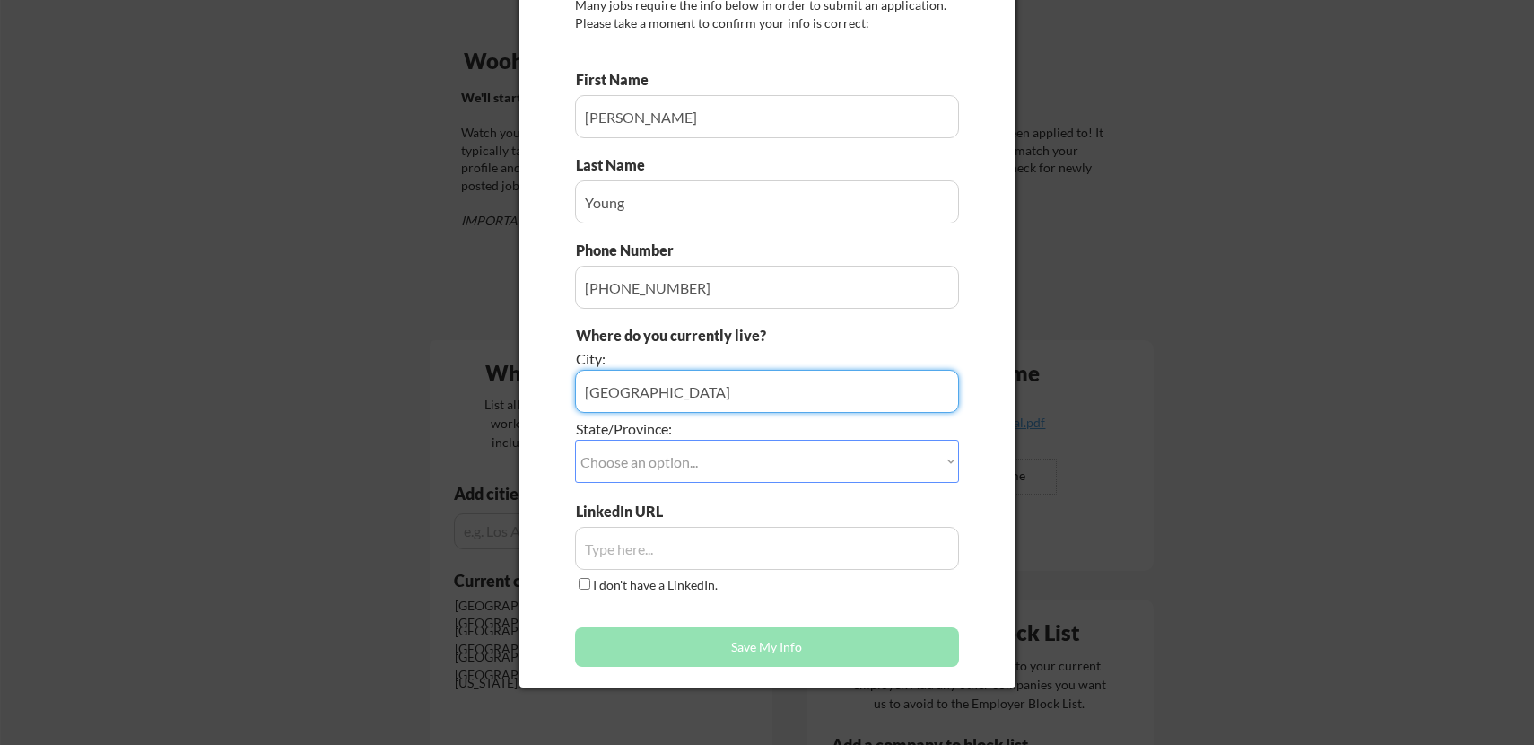
type input "[GEOGRAPHIC_DATA]"
click at [658, 454] on select "Choose an option... Other/Not Applicable [US_STATE] [US_STATE] [GEOGRAPHIC_DATA…" at bounding box center [767, 461] width 384 height 43
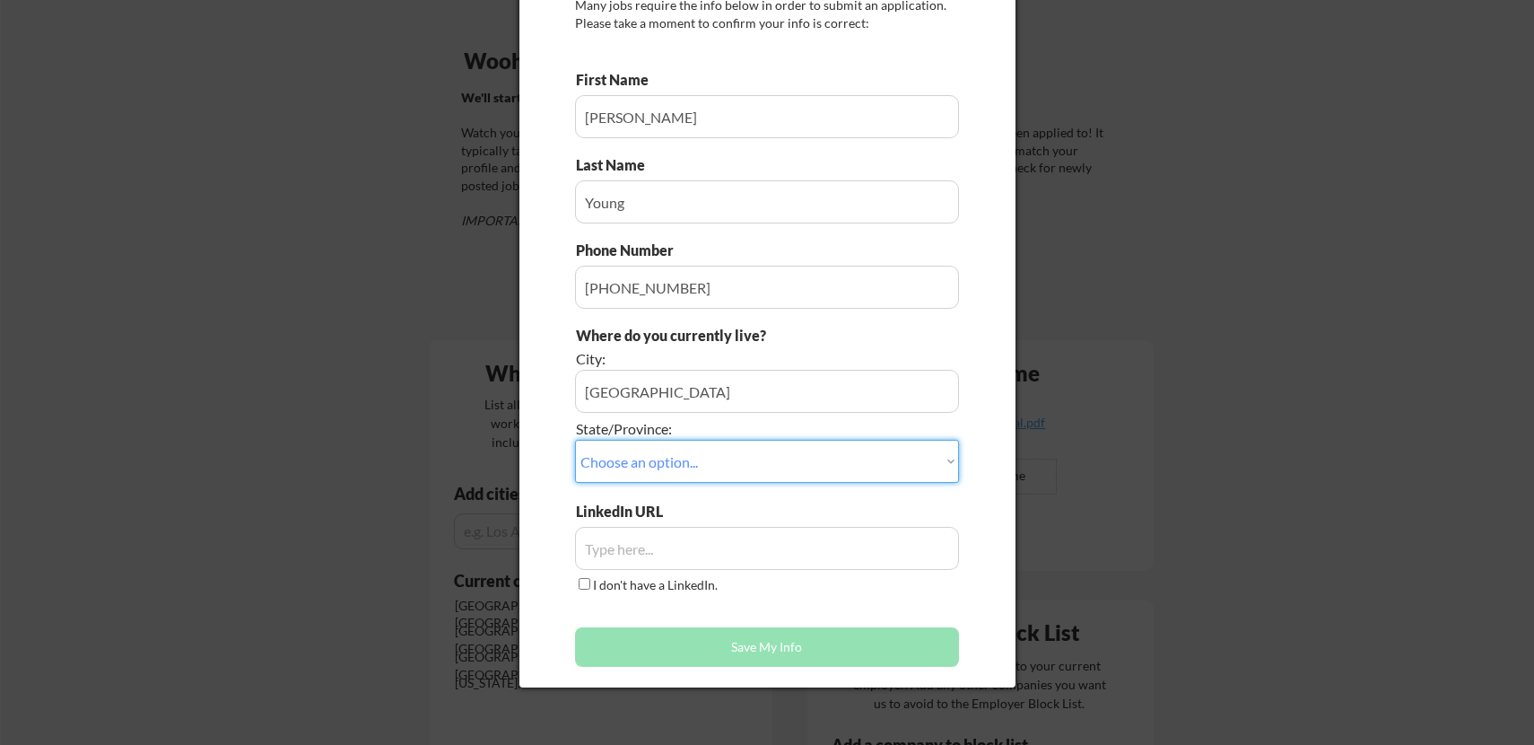
select select ""[US_STATE]""
click at [575, 440] on select "Choose an option... Other/Not Applicable [US_STATE] [US_STATE] [GEOGRAPHIC_DATA…" at bounding box center [767, 461] width 384 height 43
click at [640, 559] on input "input" at bounding box center [767, 548] width 384 height 43
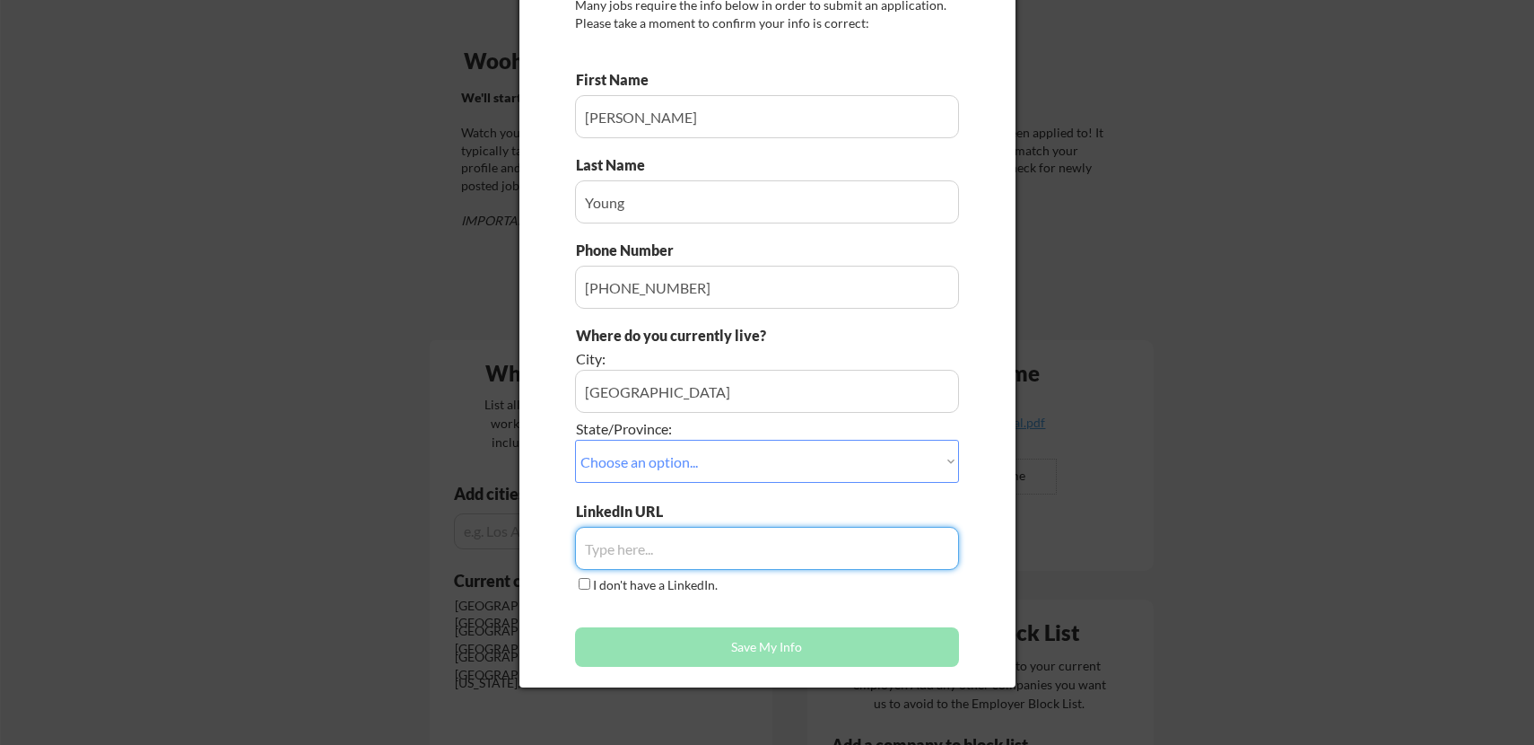
click at [693, 543] on input "input" at bounding box center [767, 548] width 384 height 43
paste input "[URL][DOMAIN_NAME][PERSON_NAME][PERSON_NAME]"
type input "[URL][DOMAIN_NAME][PERSON_NAME][PERSON_NAME]"
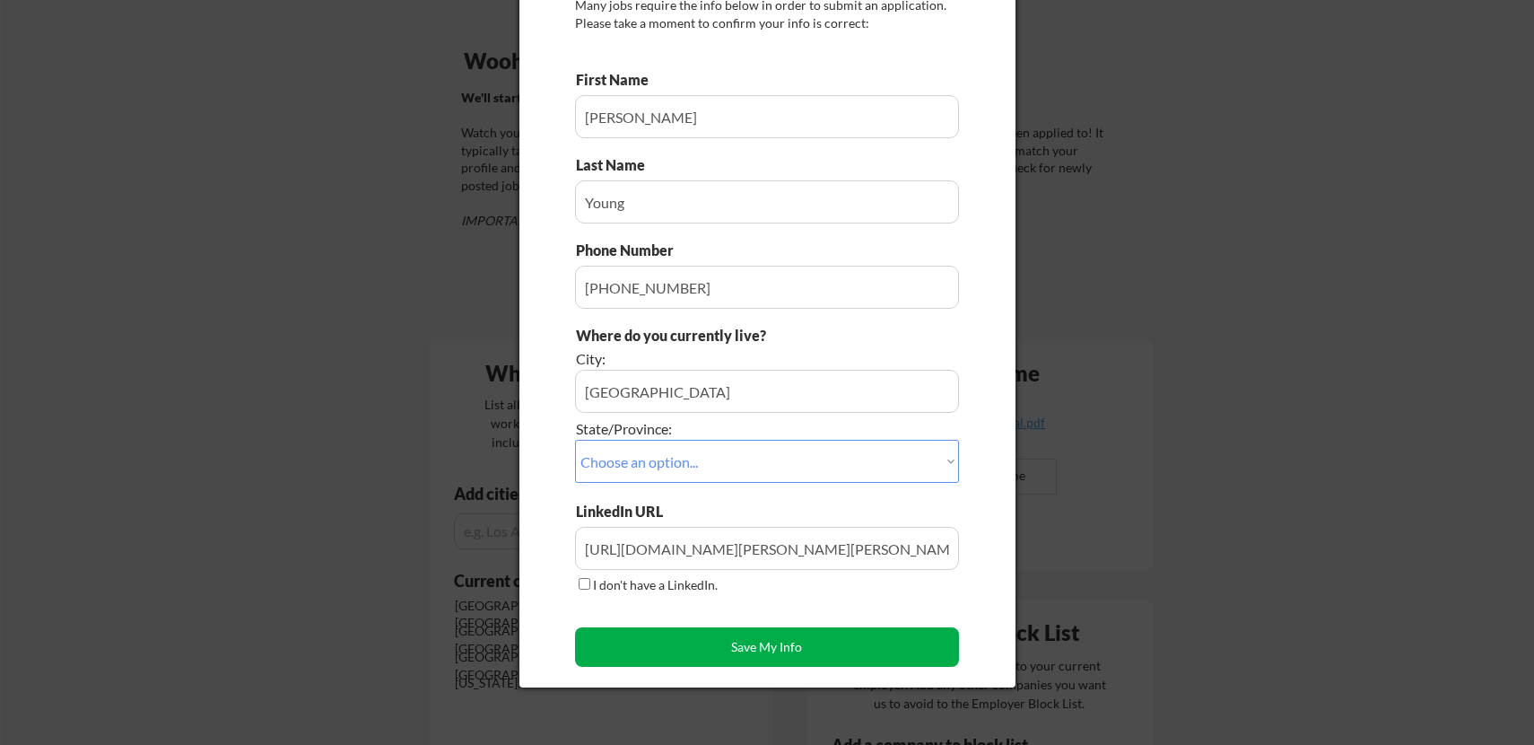
click at [819, 660] on button "Save My Info" at bounding box center [767, 646] width 384 height 39
